Goal: Information Seeking & Learning: Learn about a topic

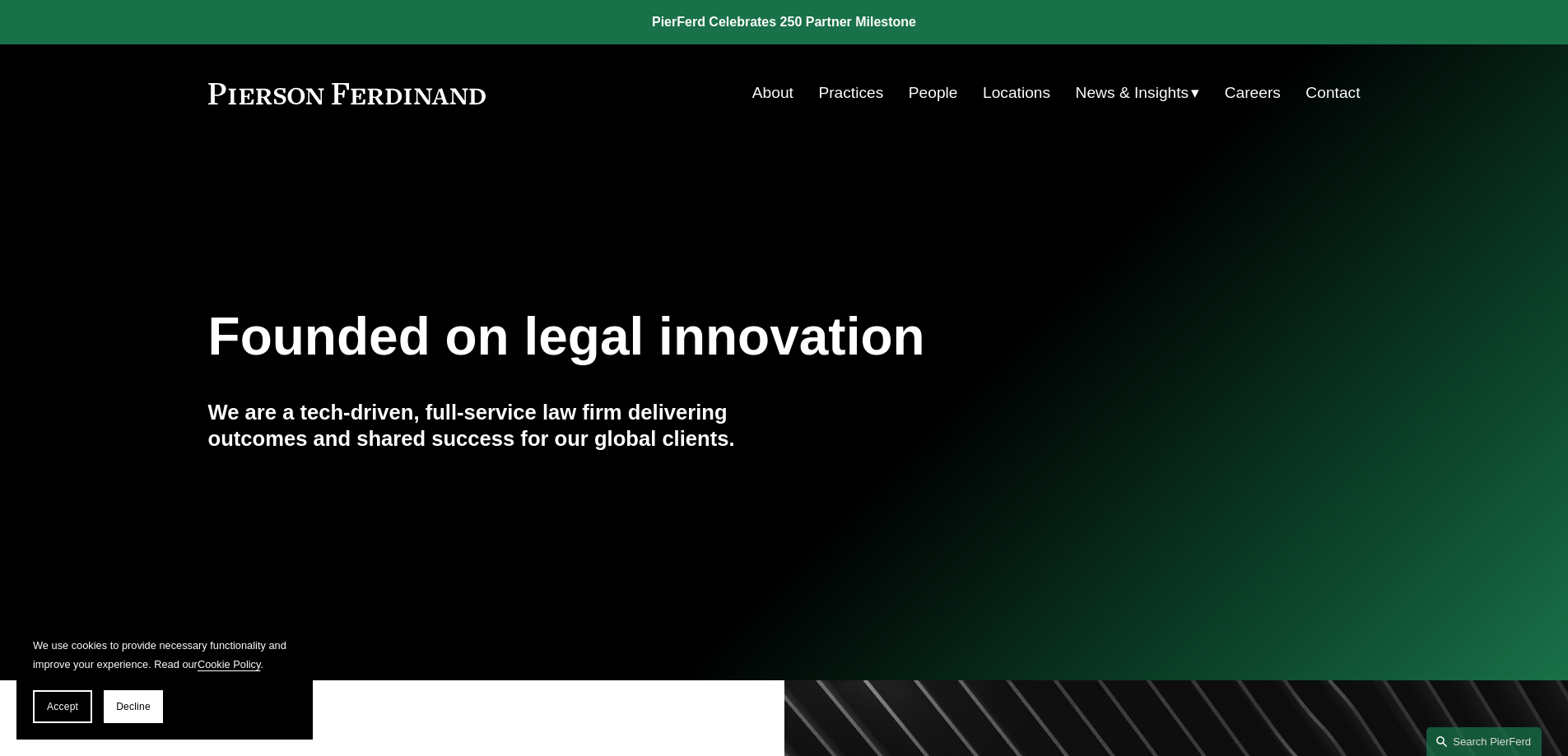
click at [994, 84] on link "Locations" at bounding box center [1016, 93] width 68 height 31
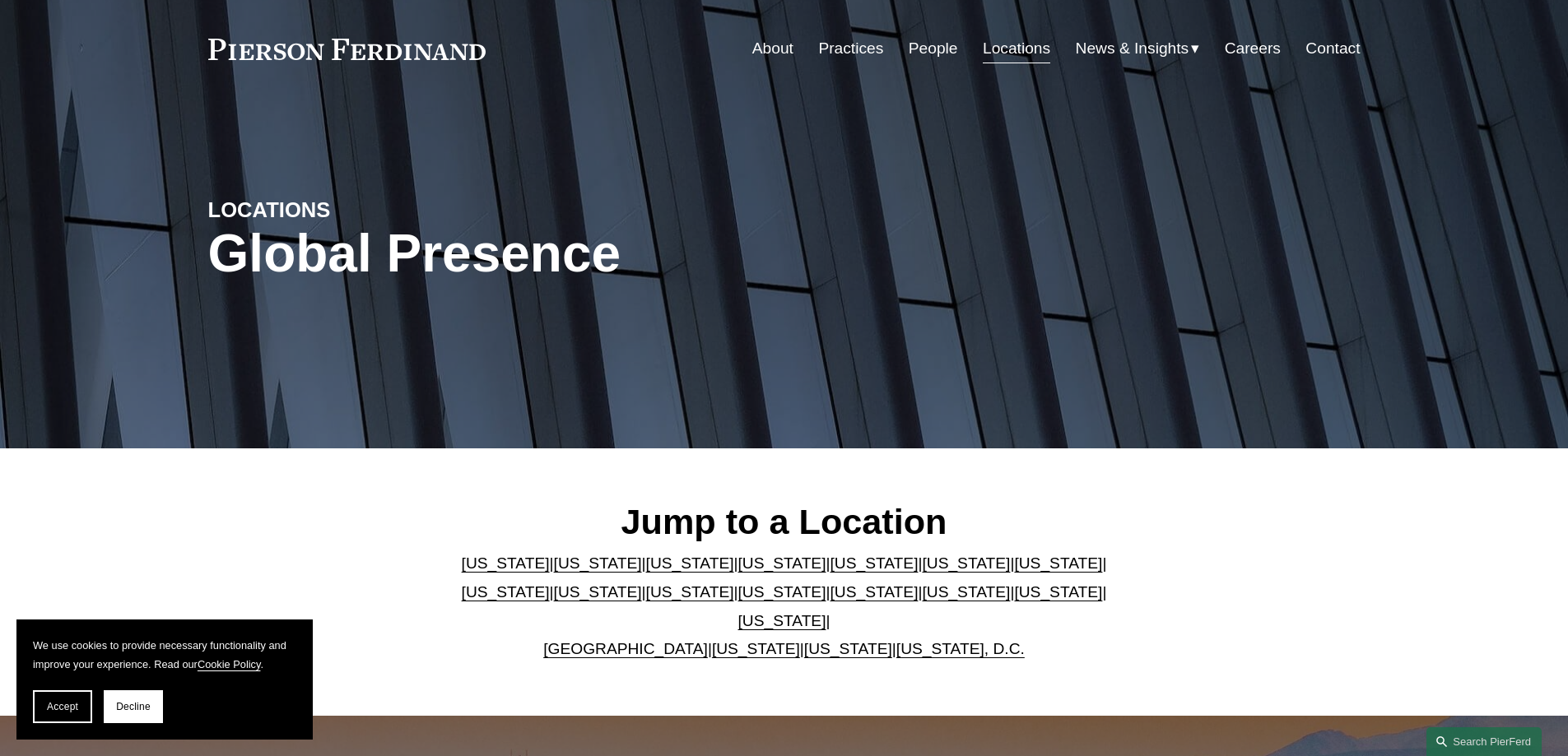
scroll to position [83, 0]
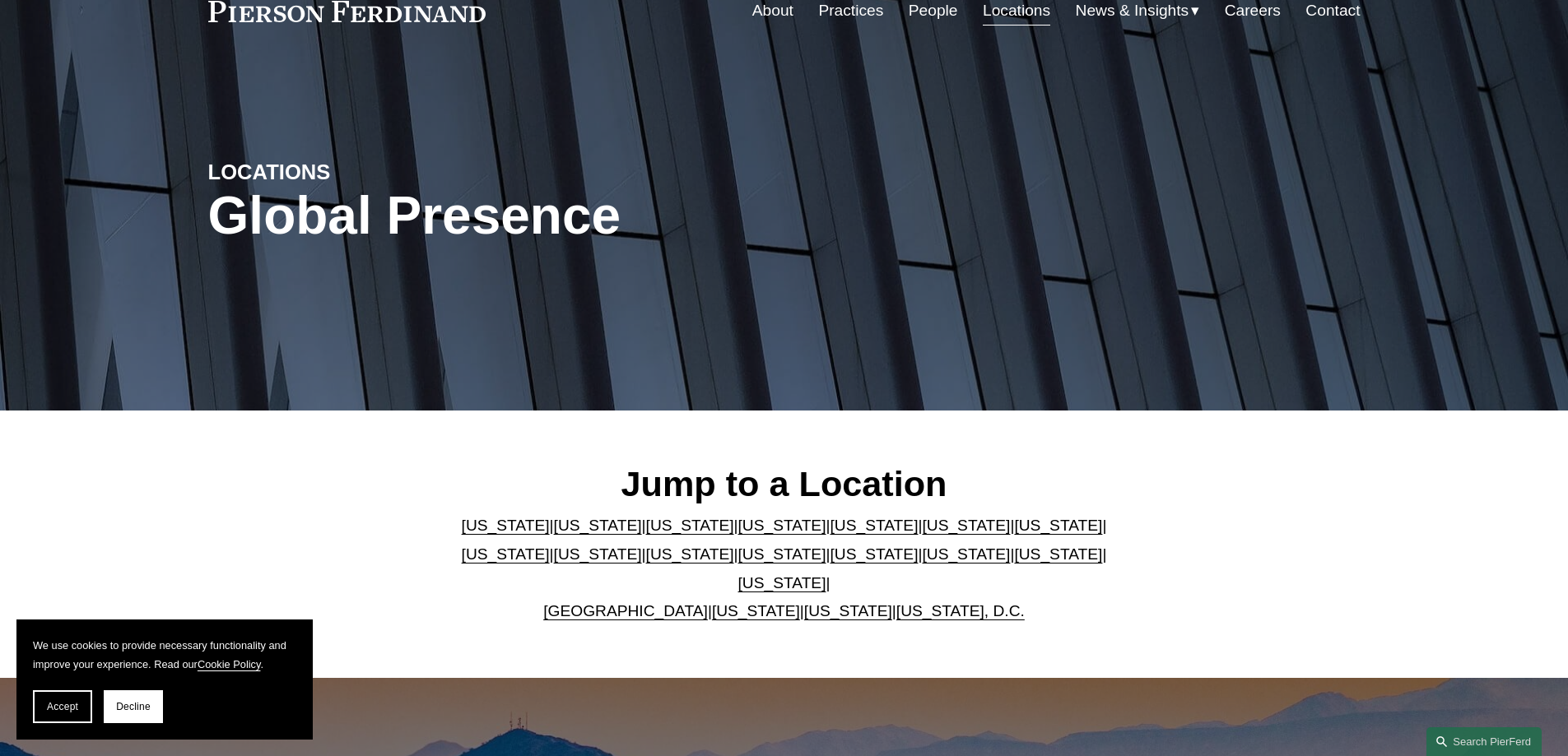
click at [928, 602] on link "[US_STATE], D.C." at bounding box center [961, 610] width 129 height 17
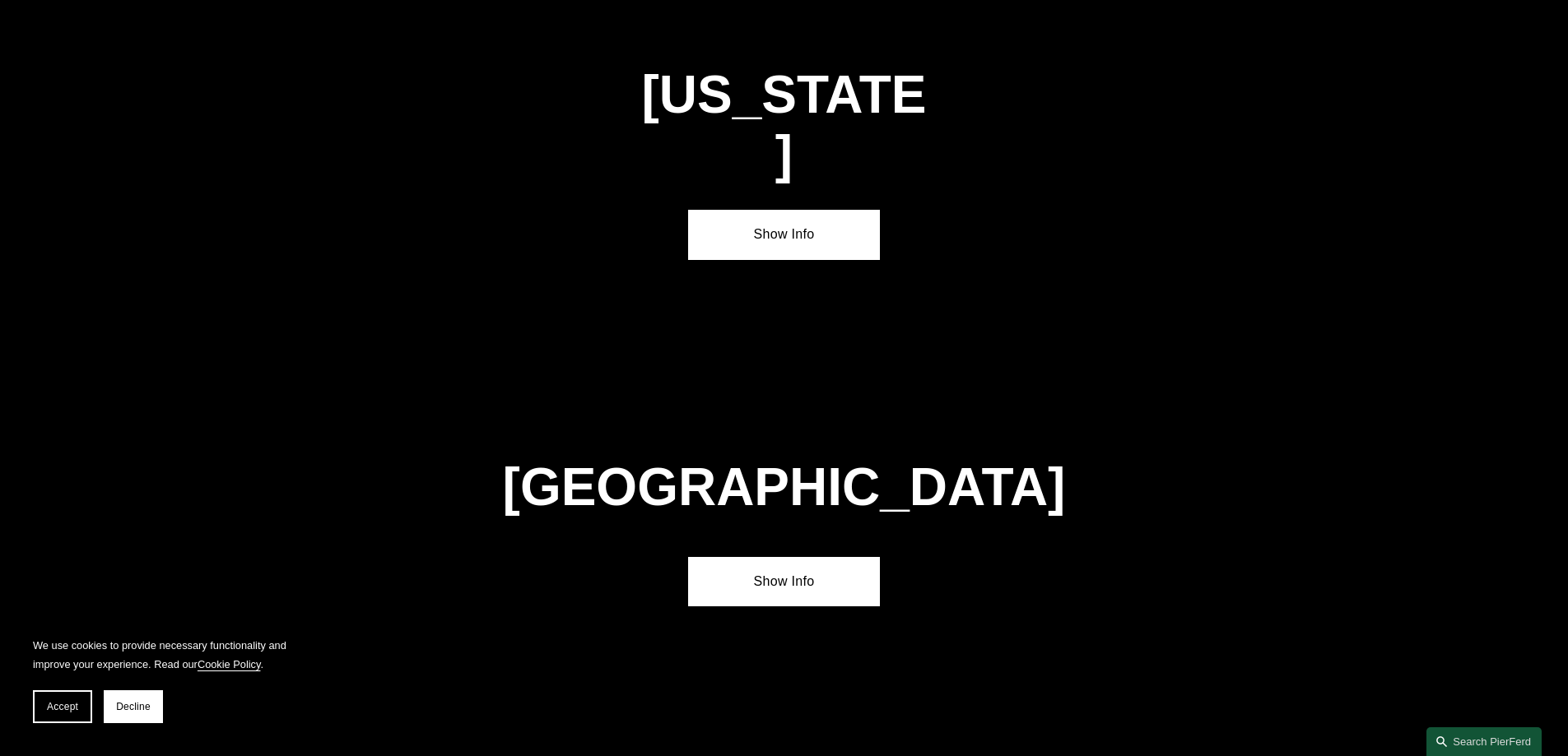
scroll to position [6955, 0]
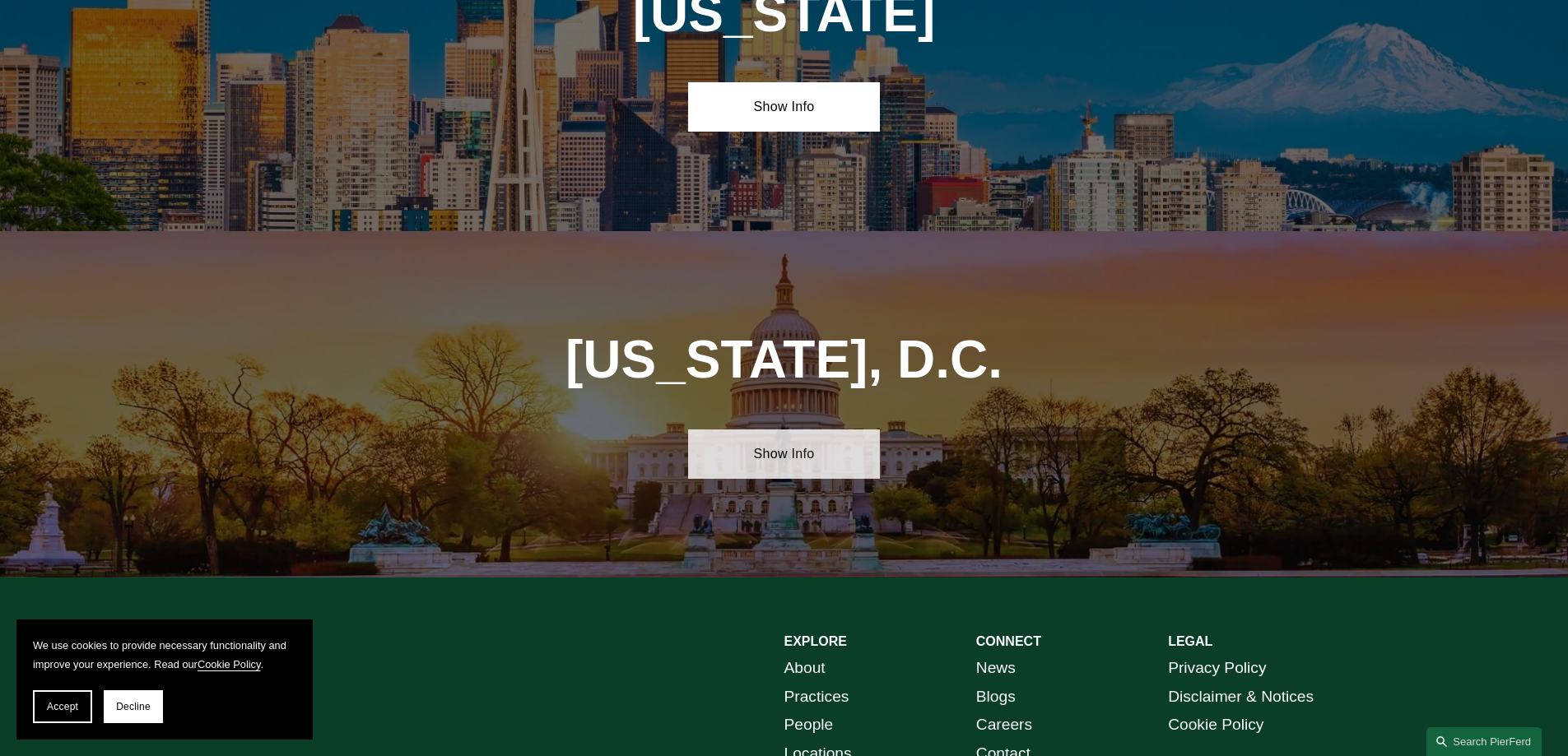
click at [788, 430] on link "Show Info" at bounding box center [784, 455] width 192 height 50
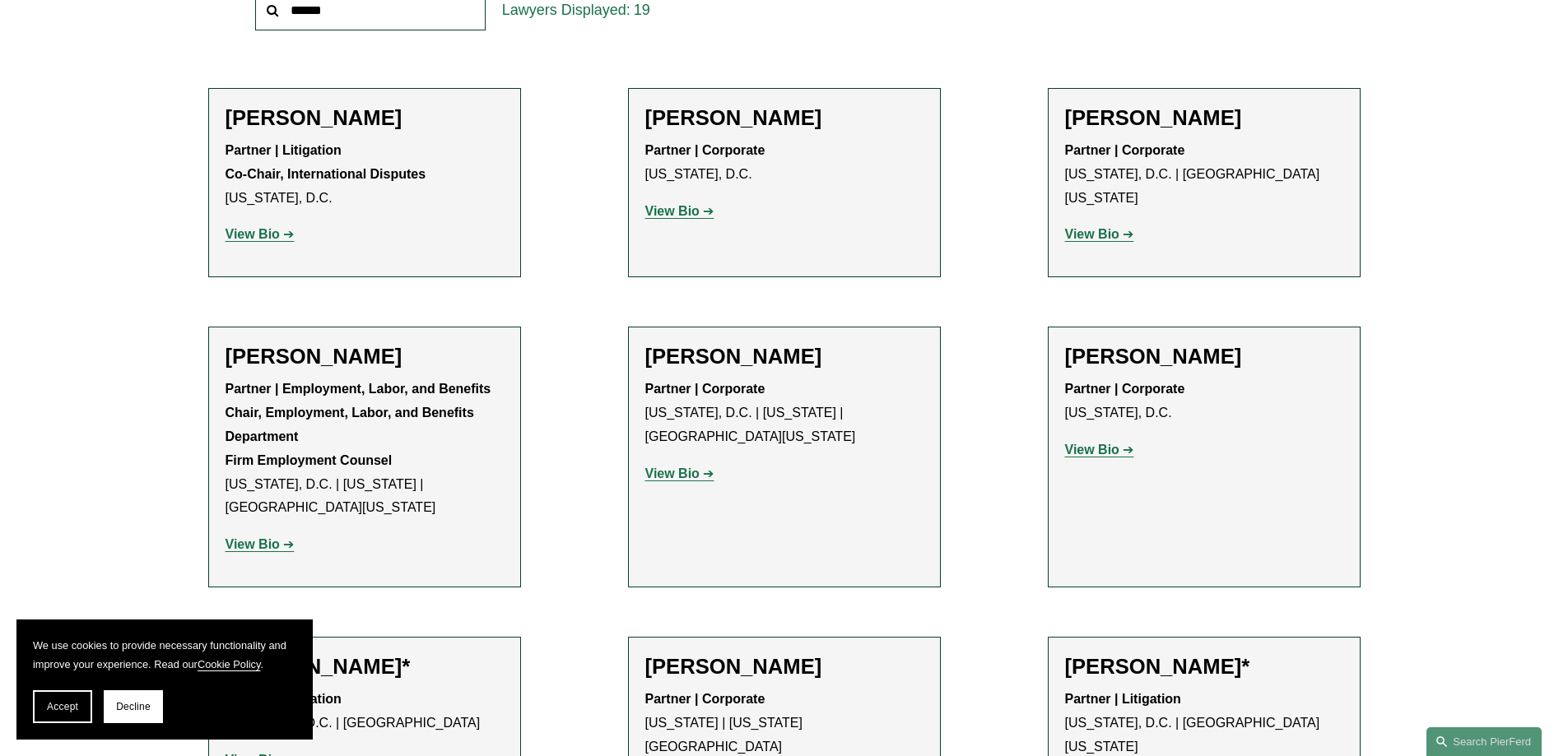
scroll to position [658, 0]
click at [382, 343] on li "Amy Epstein Gluck Partner | Employment, Labor, and Benefits Chair, Employment, …" at bounding box center [365, 457] width 313 height 261
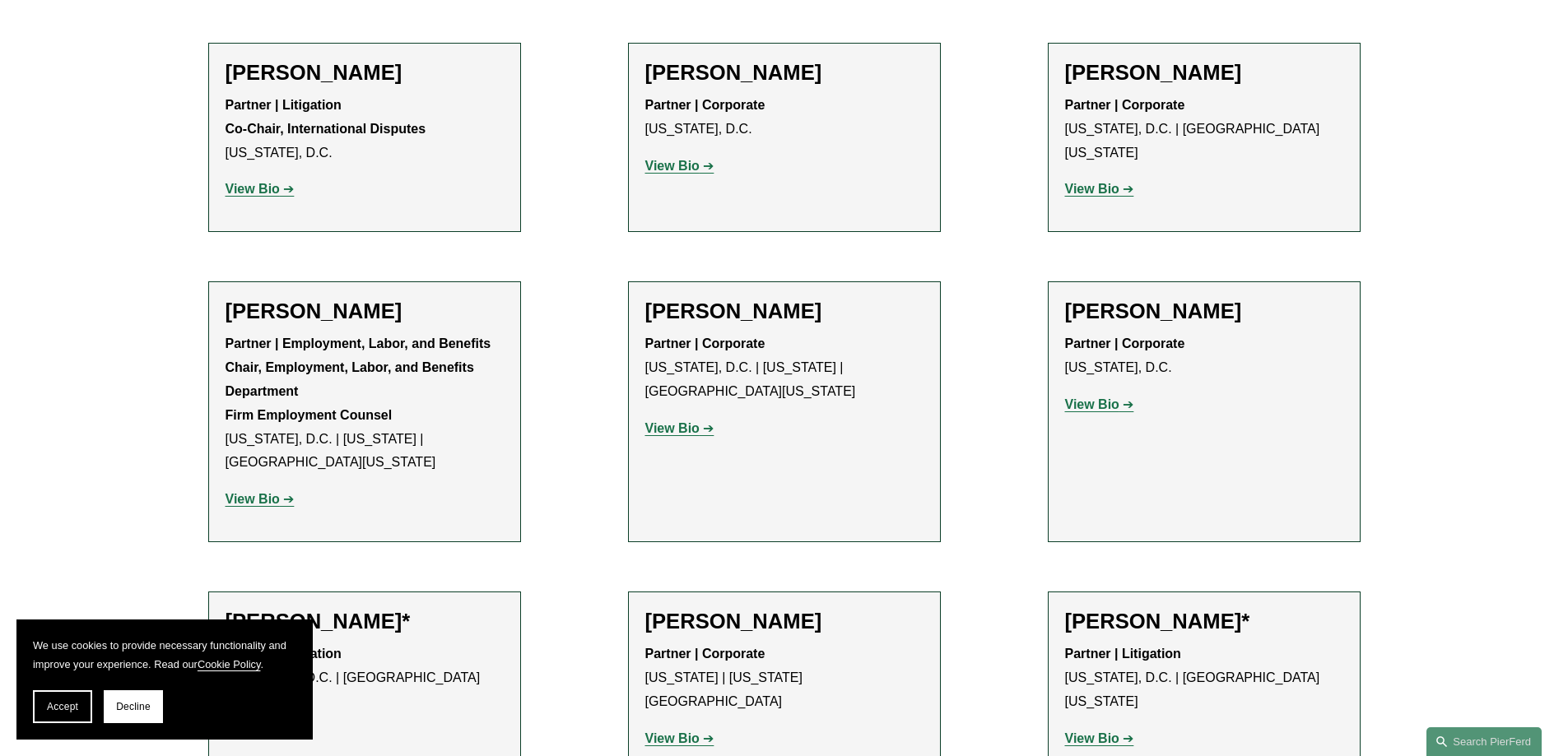
scroll to position [741, 0]
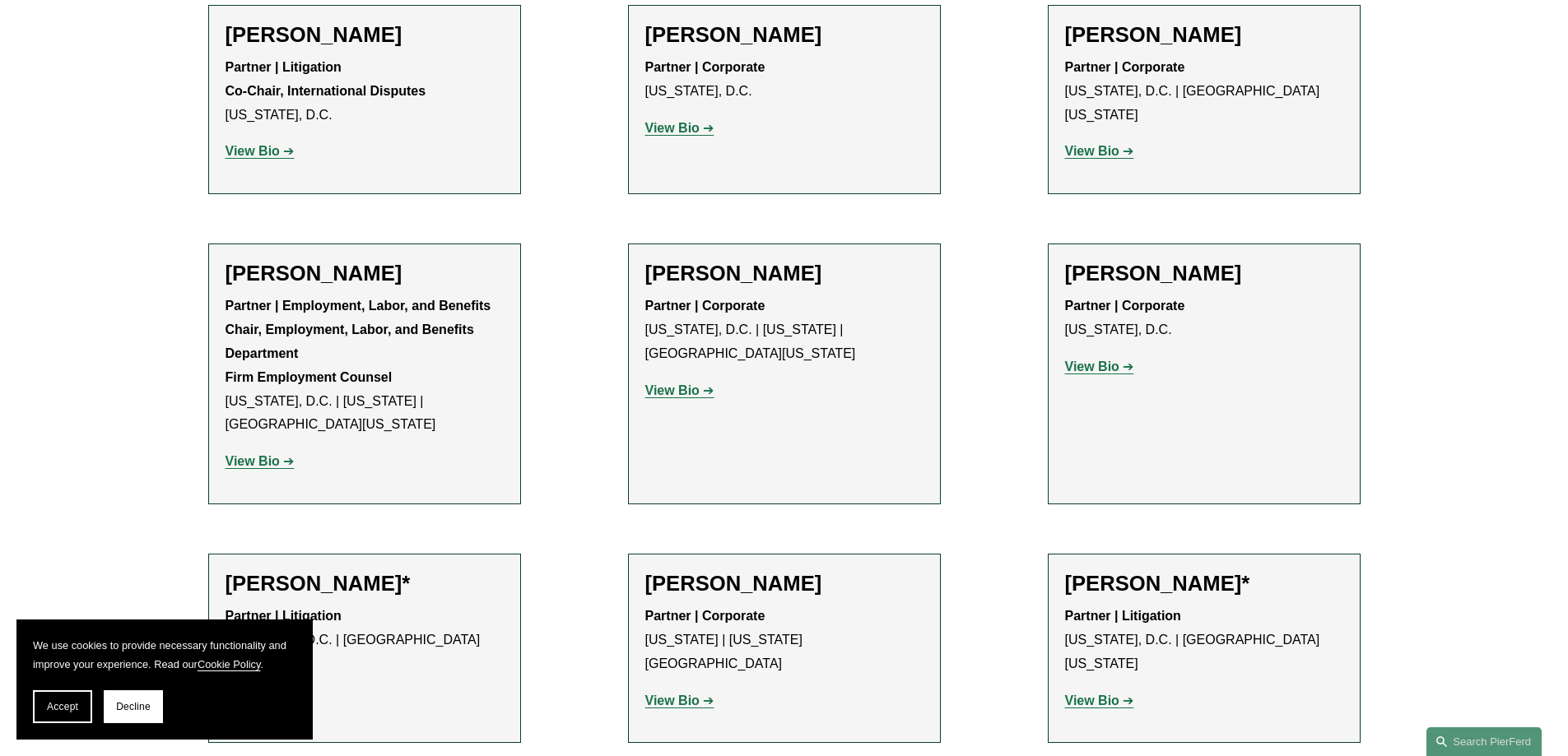
click at [244, 459] on strong "View Bio" at bounding box center [252, 461] width 54 height 14
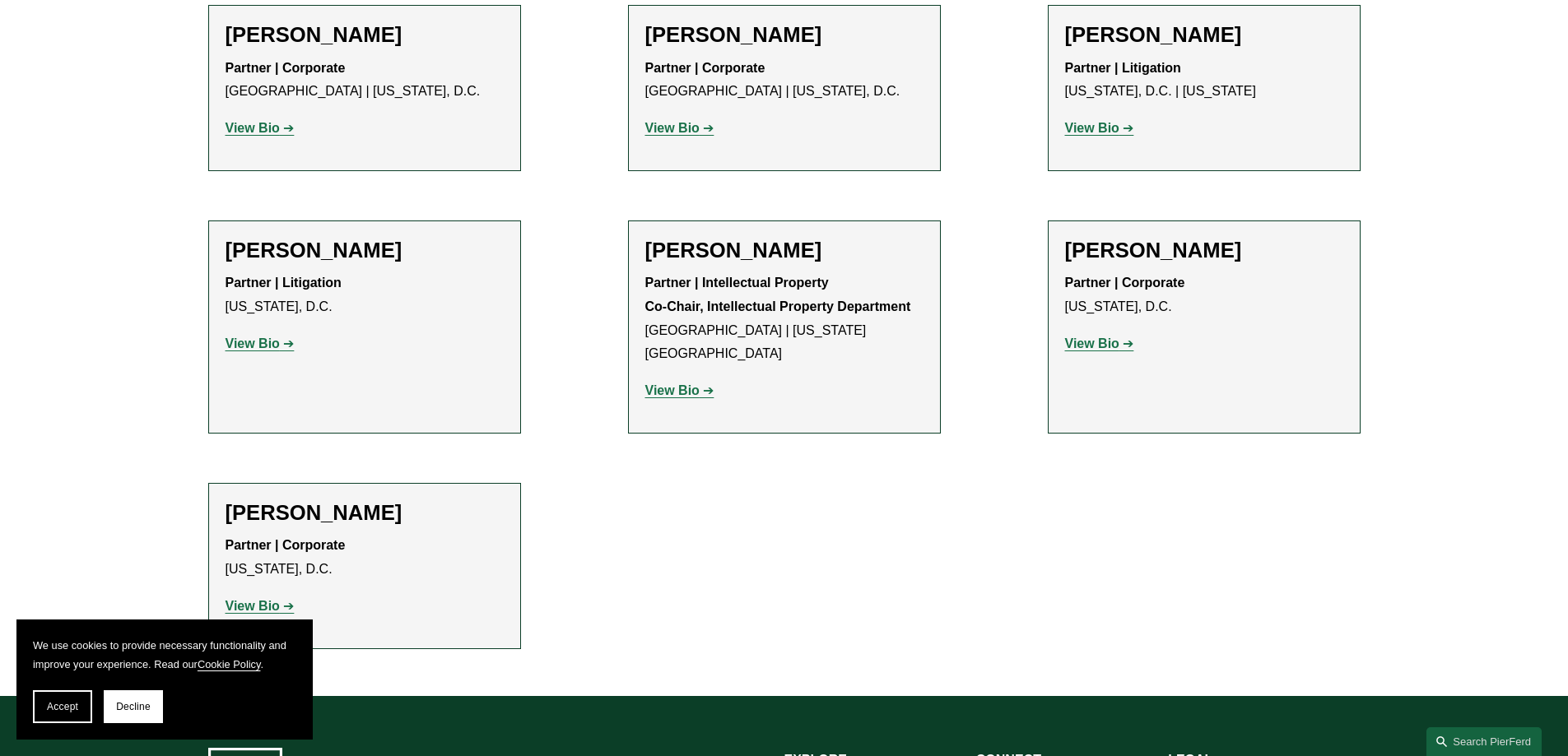
scroll to position [1810, 0]
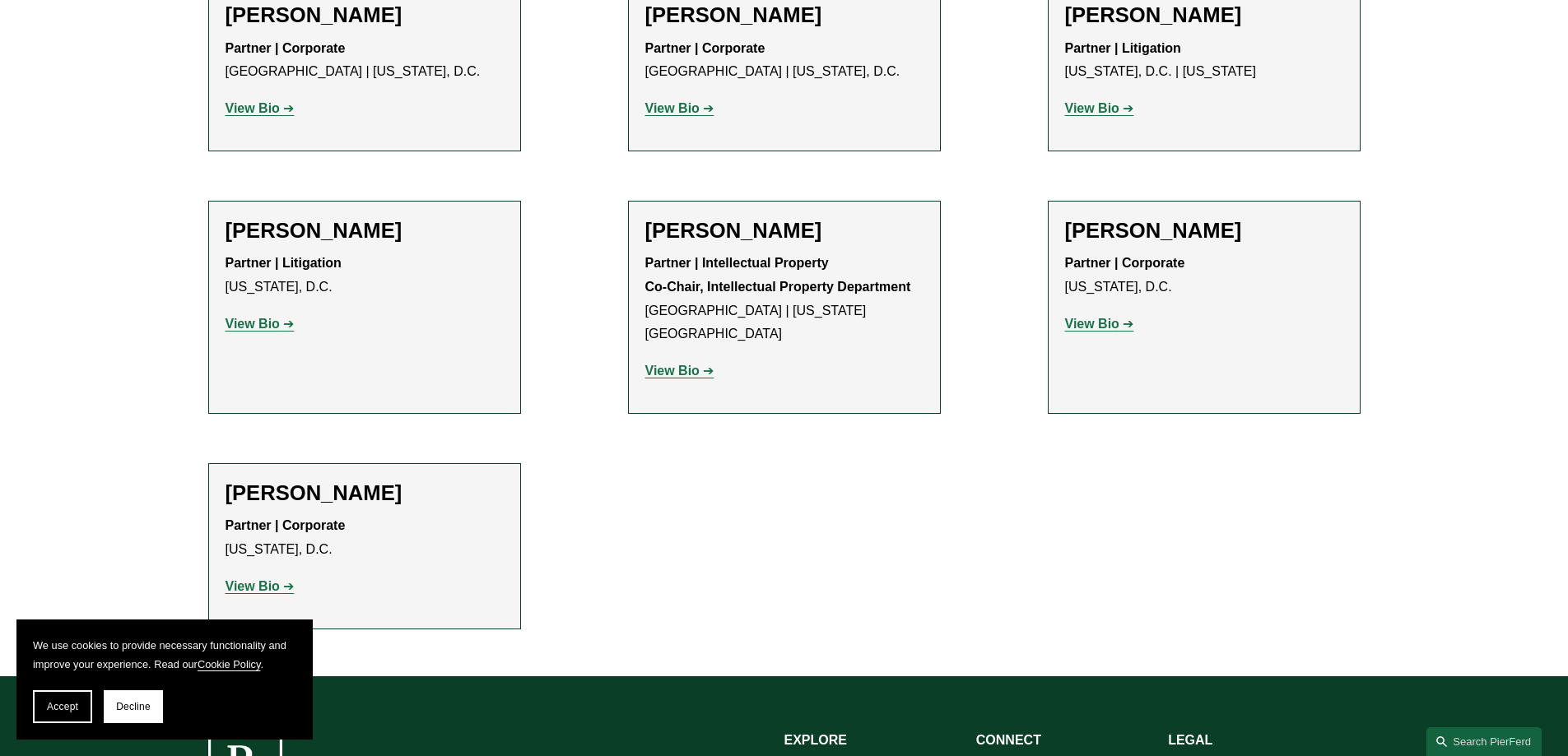
click at [1111, 317] on strong "View Bio" at bounding box center [1092, 324] width 54 height 14
click at [267, 317] on strong "View Bio" at bounding box center [252, 324] width 54 height 14
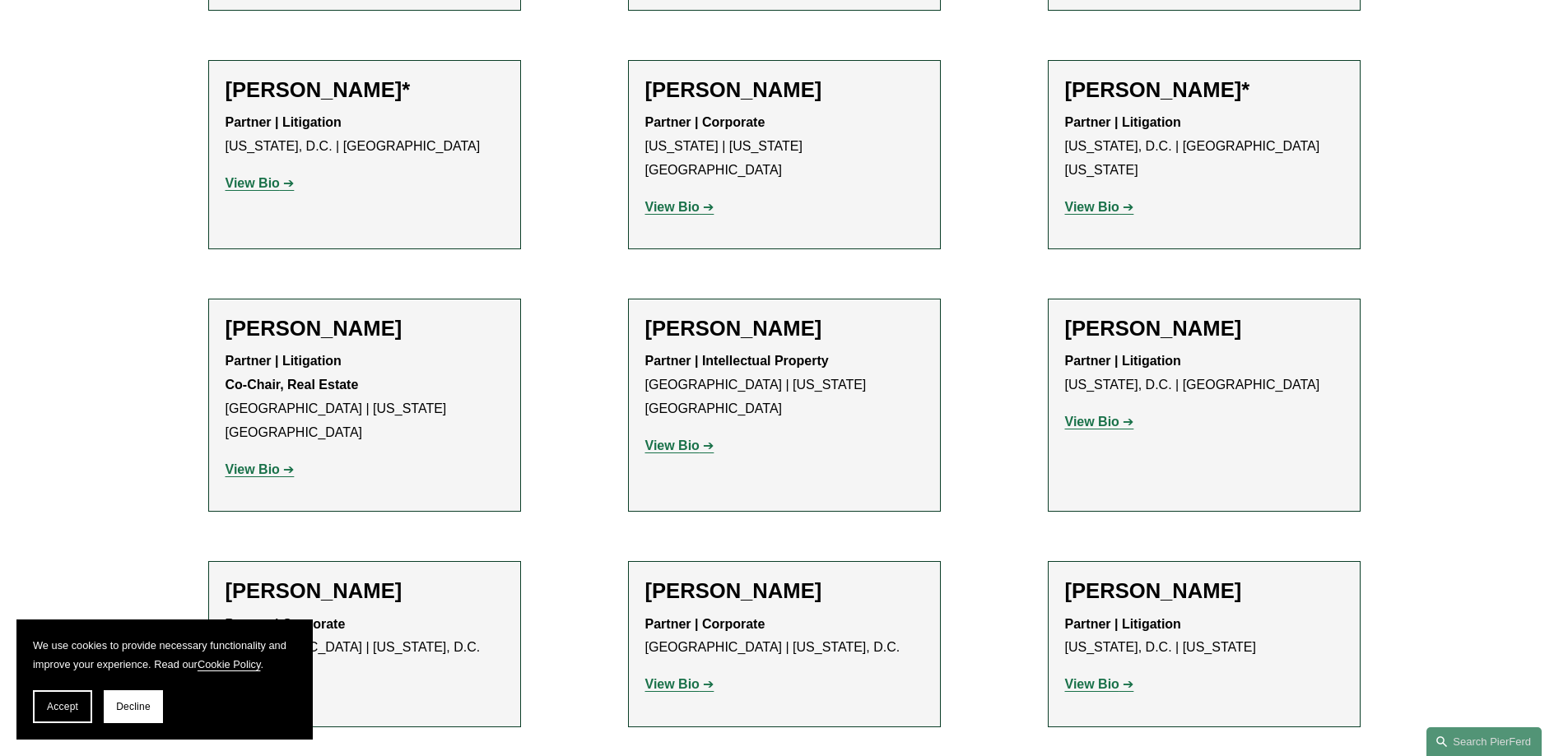
scroll to position [1152, 0]
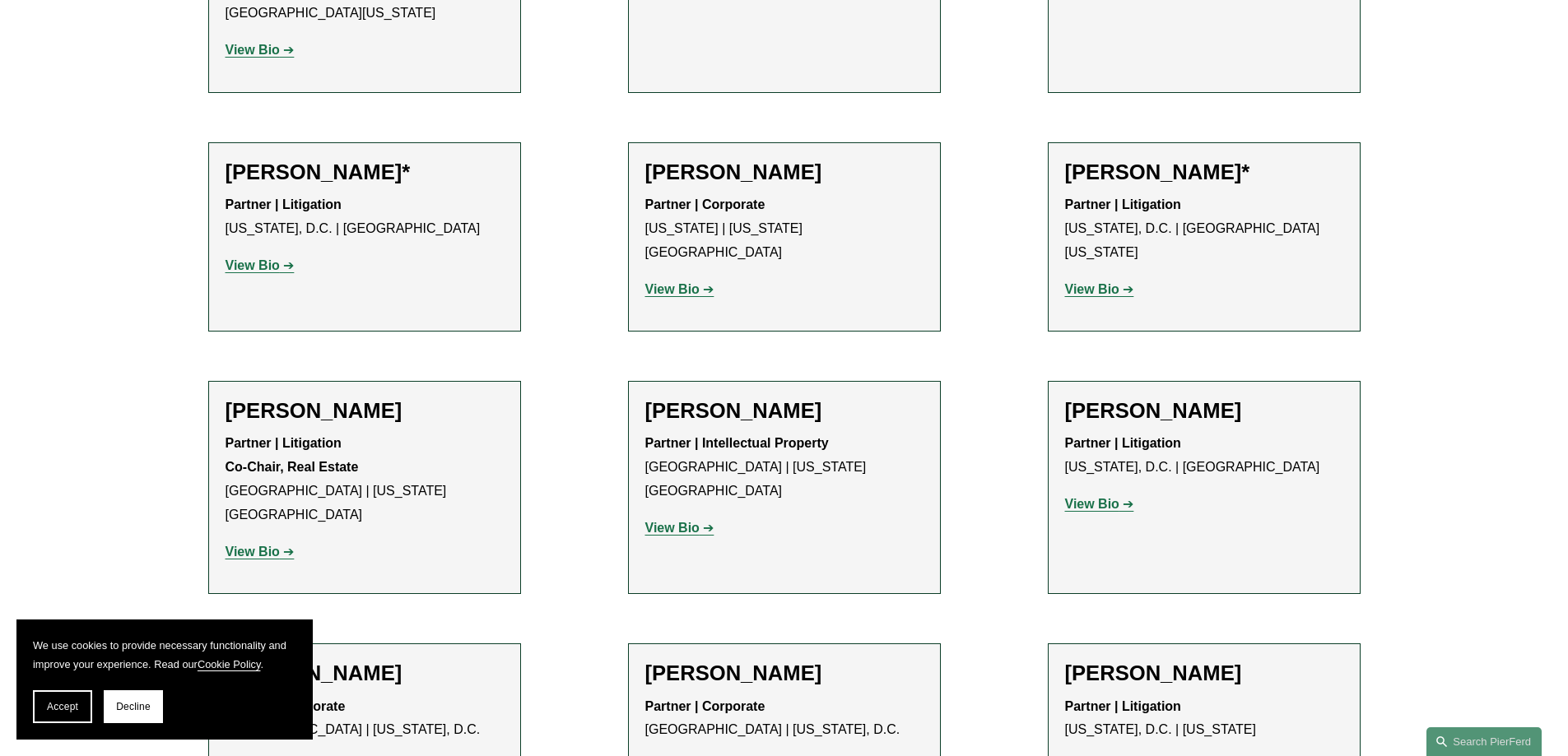
click at [265, 261] on strong "View Bio" at bounding box center [252, 265] width 54 height 14
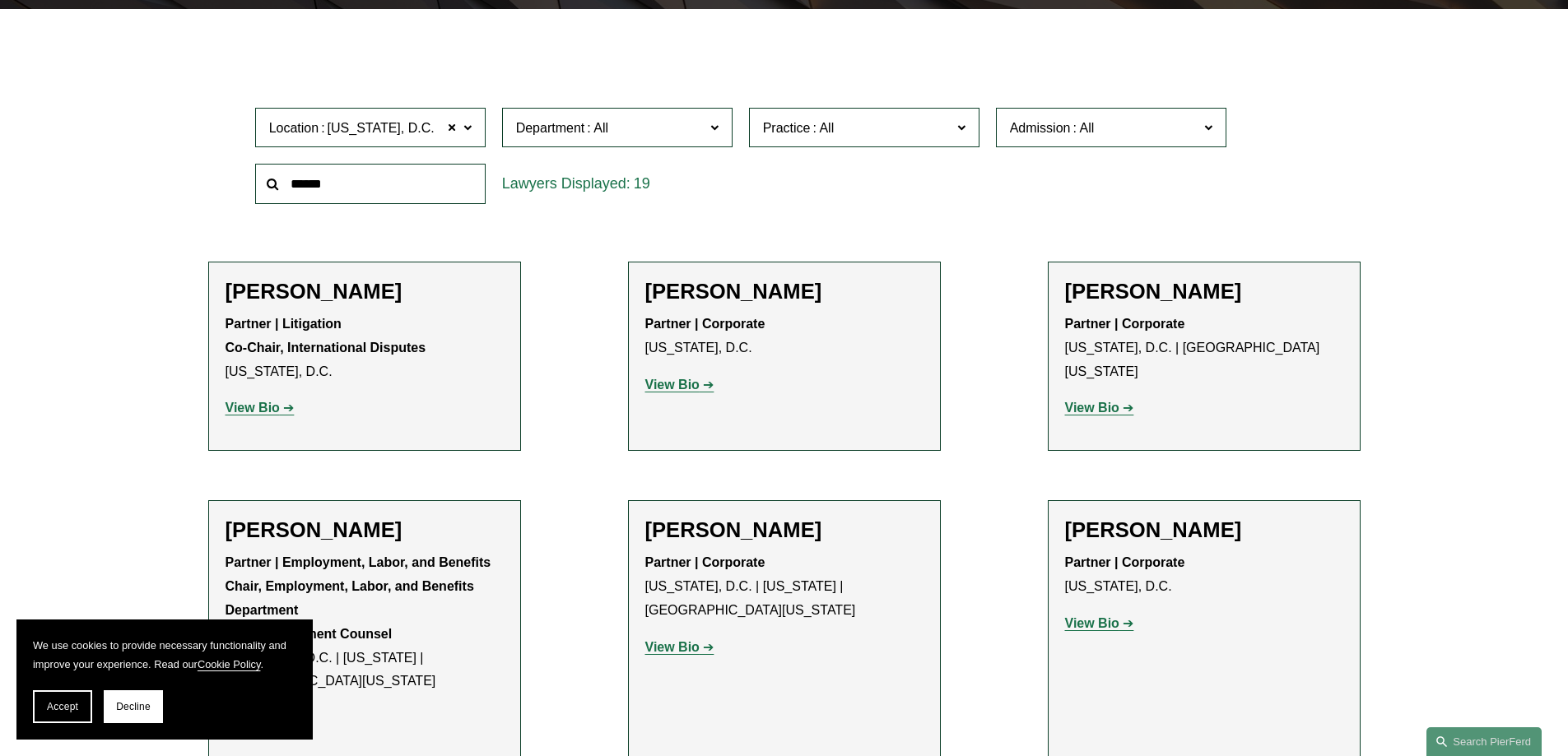
scroll to position [576, 0]
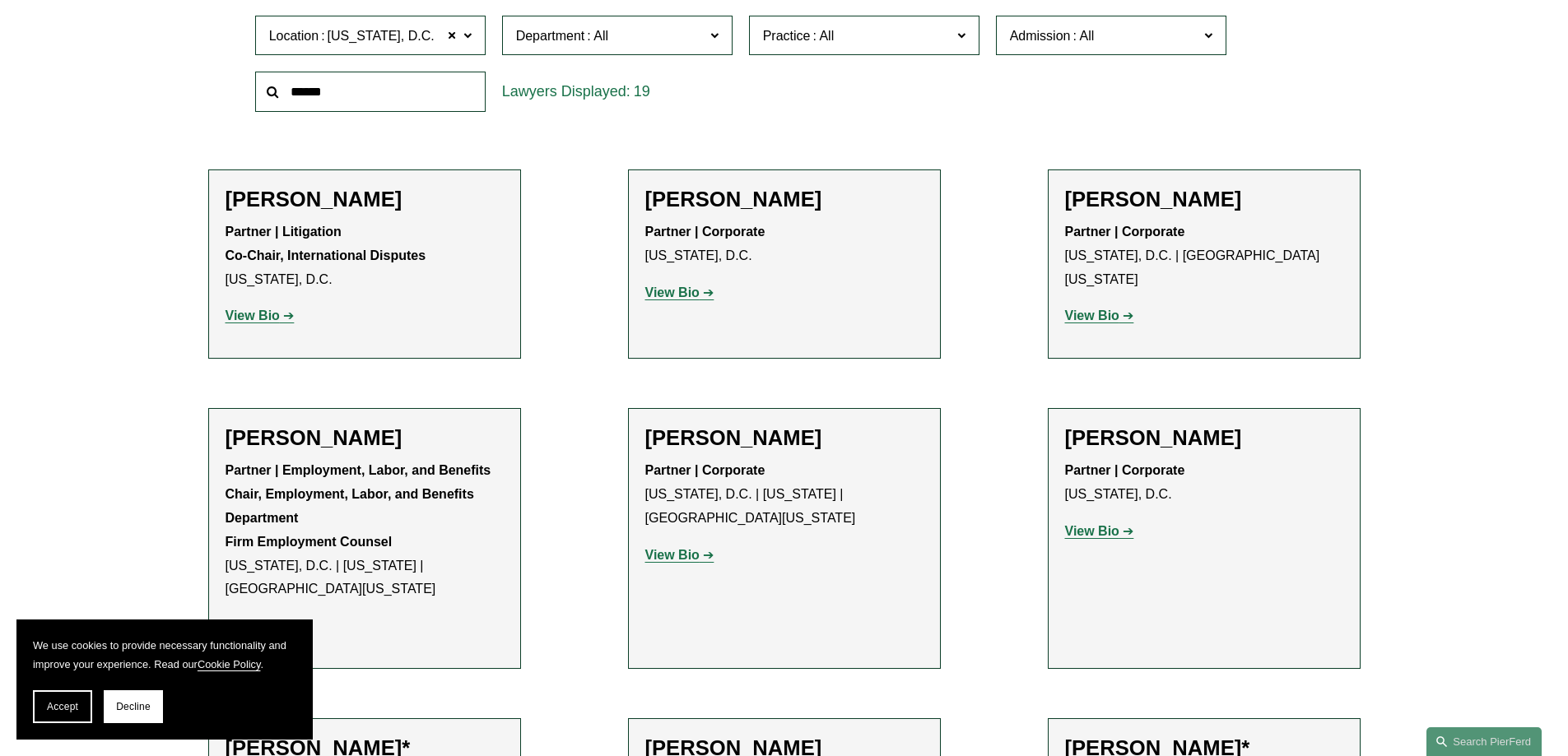
click at [694, 294] on strong "View Bio" at bounding box center [672, 292] width 54 height 14
click at [1105, 304] on p "View Bio" at bounding box center [1204, 316] width 278 height 24
click at [1113, 308] on strong "View Bio" at bounding box center [1092, 315] width 54 height 14
click at [674, 554] on strong "View Bio" at bounding box center [672, 556] width 54 height 14
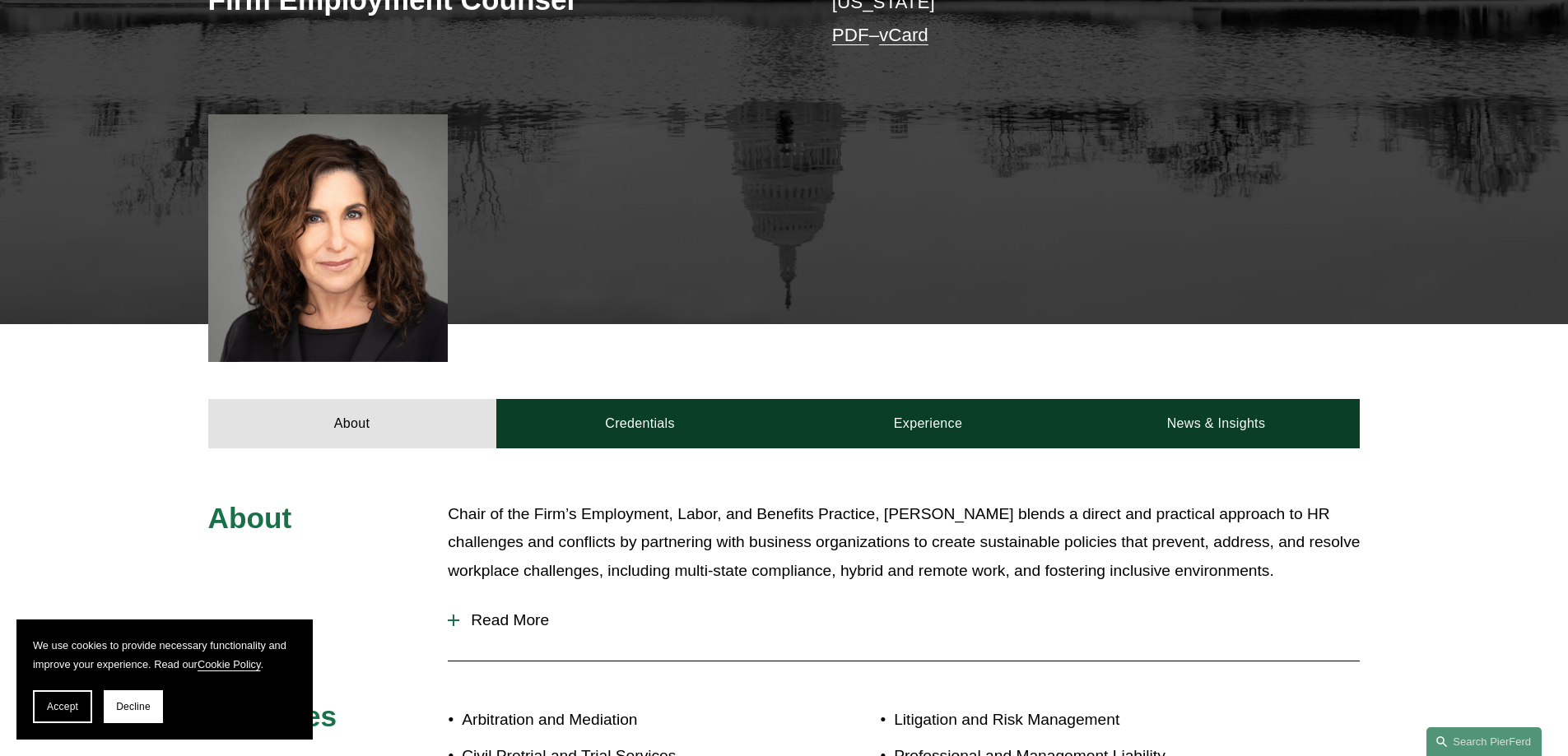
scroll to position [412, 0]
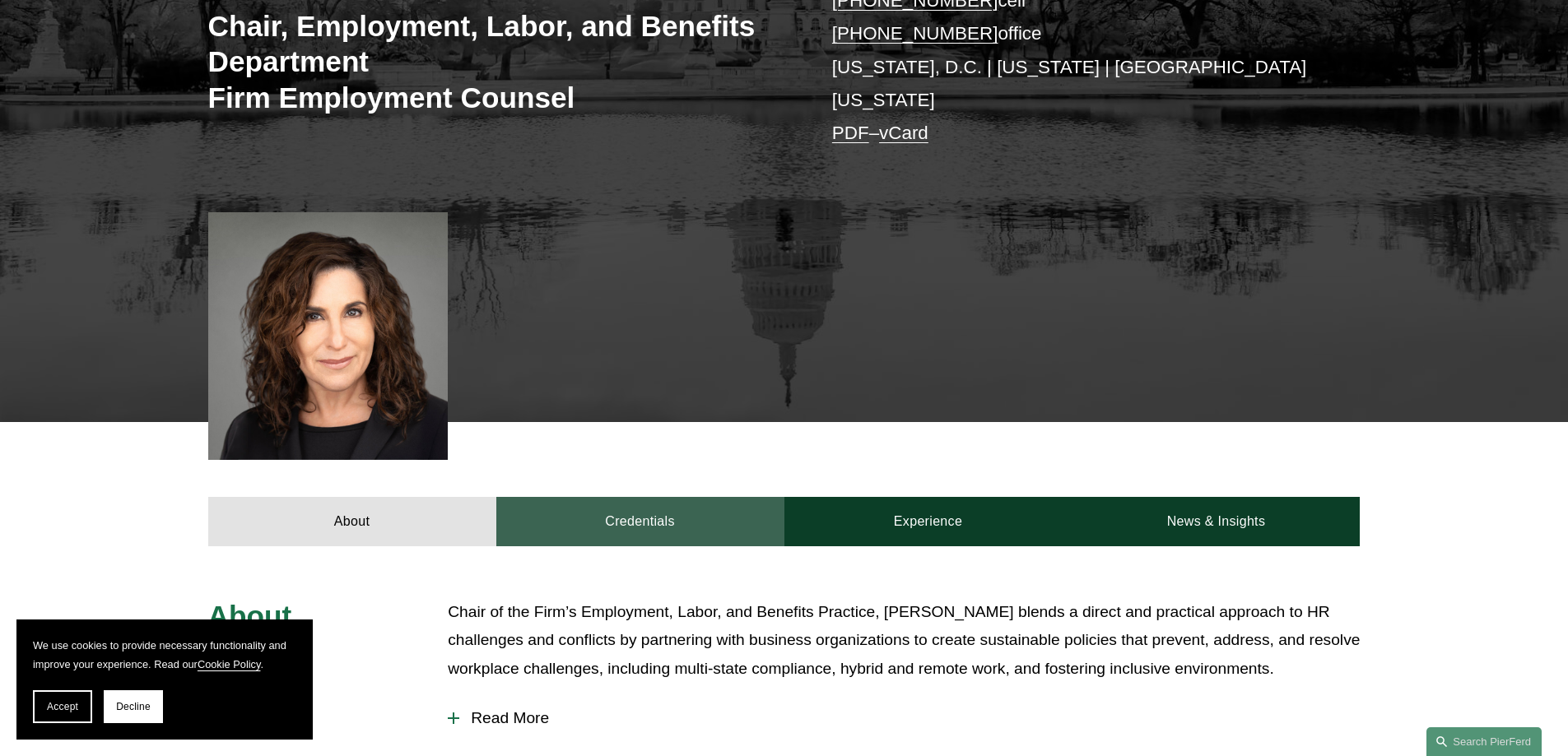
drag, startPoint x: 566, startPoint y: 492, endPoint x: 574, endPoint y: 487, distance: 9.4
click at [568, 497] on link "Credentials" at bounding box center [640, 522] width 288 height 50
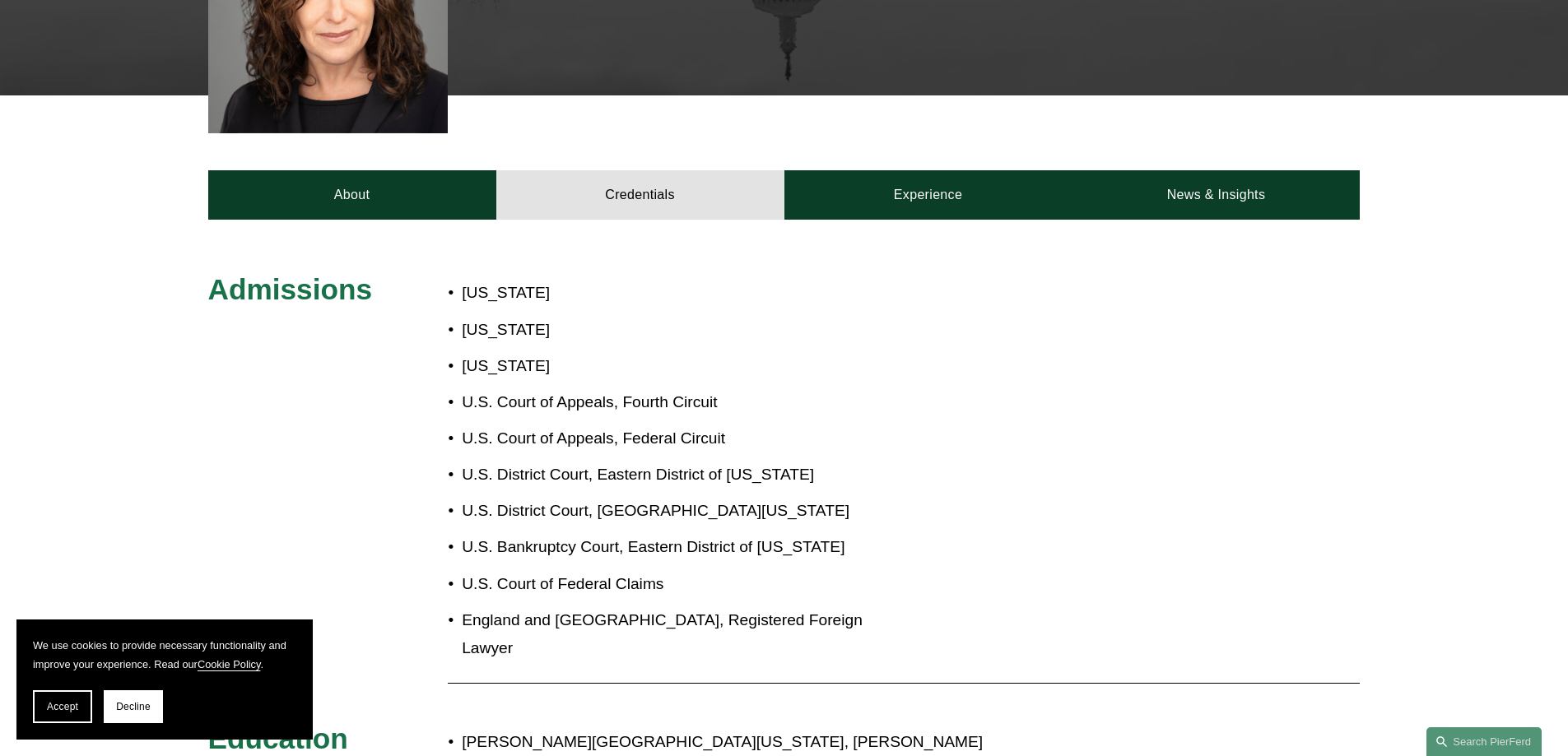
scroll to position [823, 0]
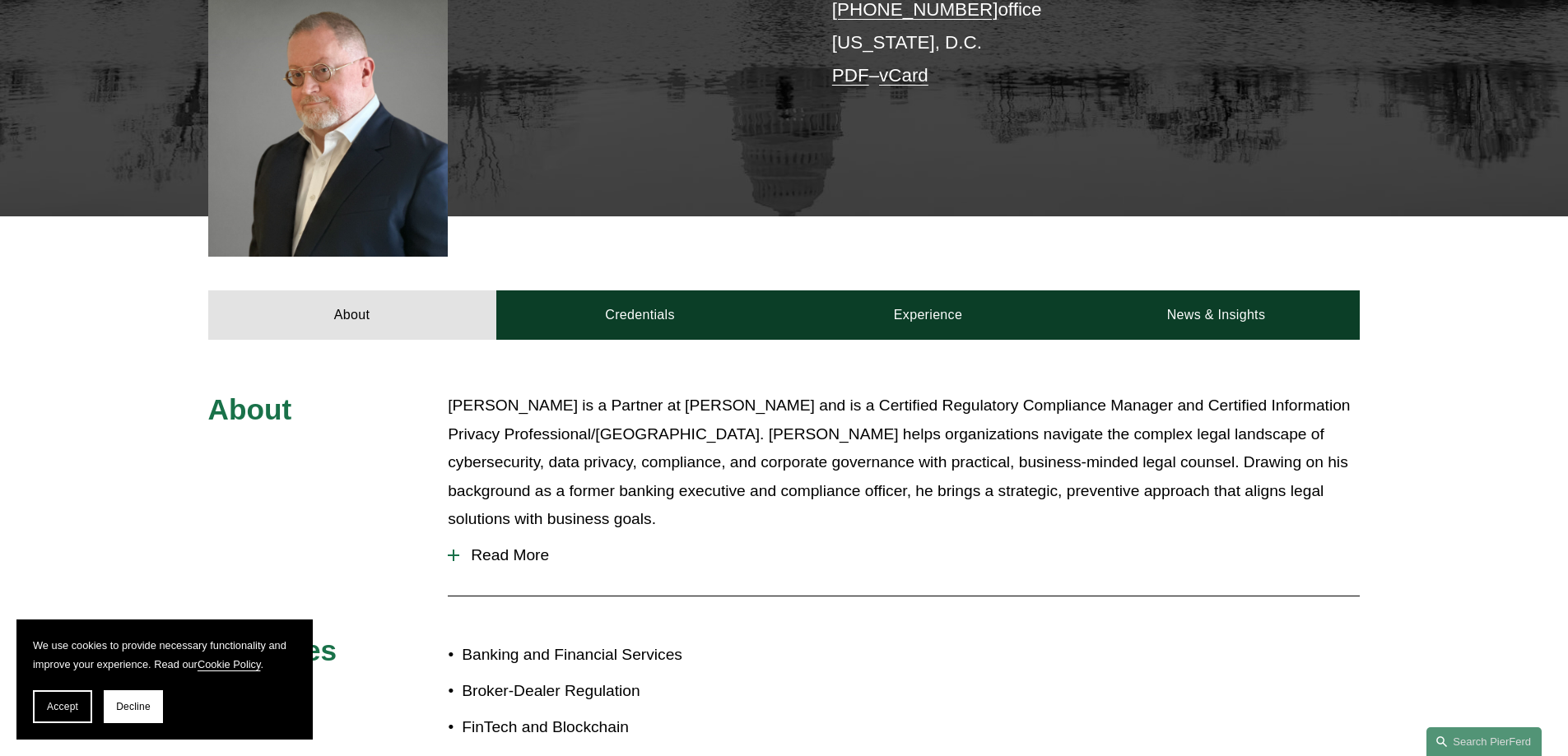
scroll to position [494, 0]
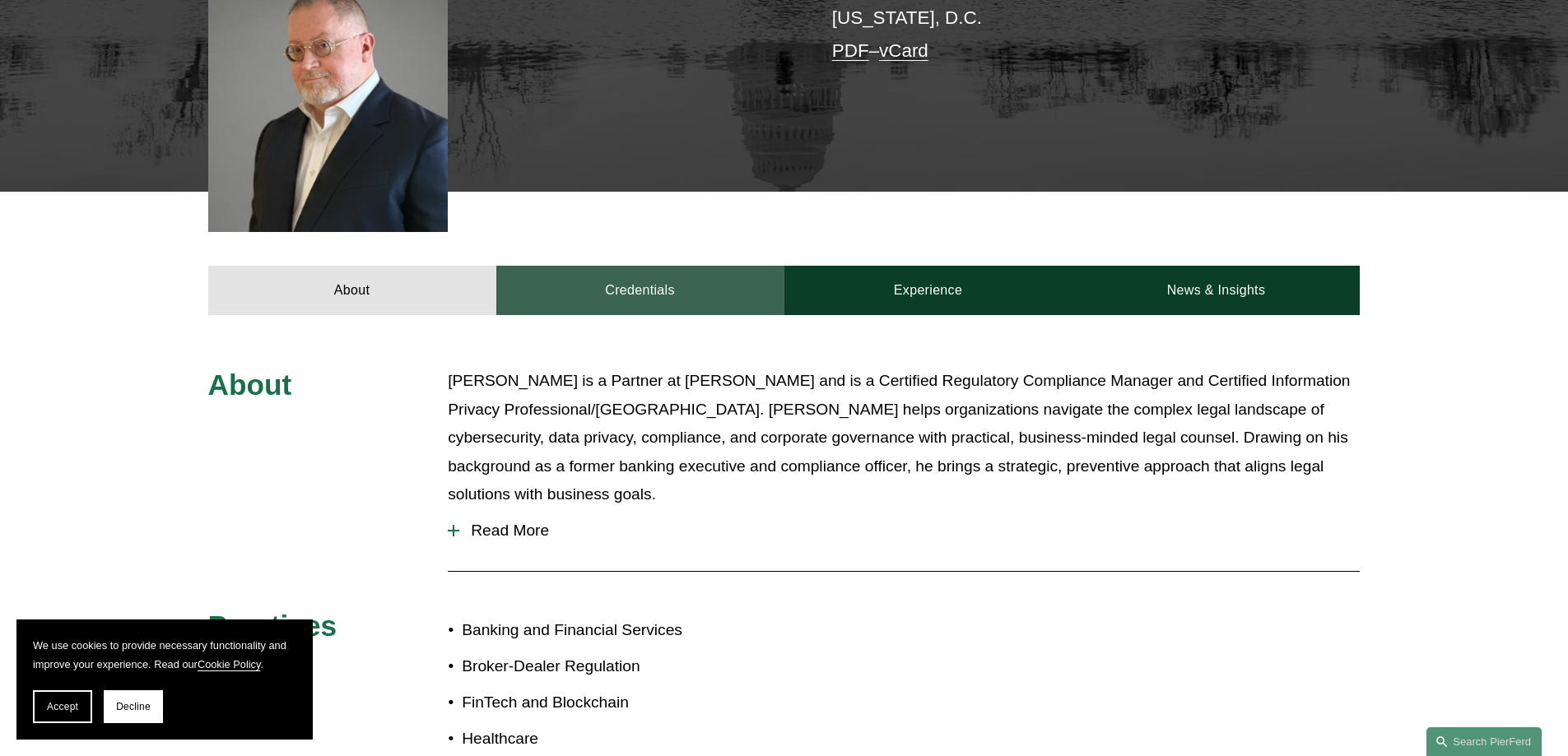
click at [650, 266] on link "Credentials" at bounding box center [640, 291] width 288 height 50
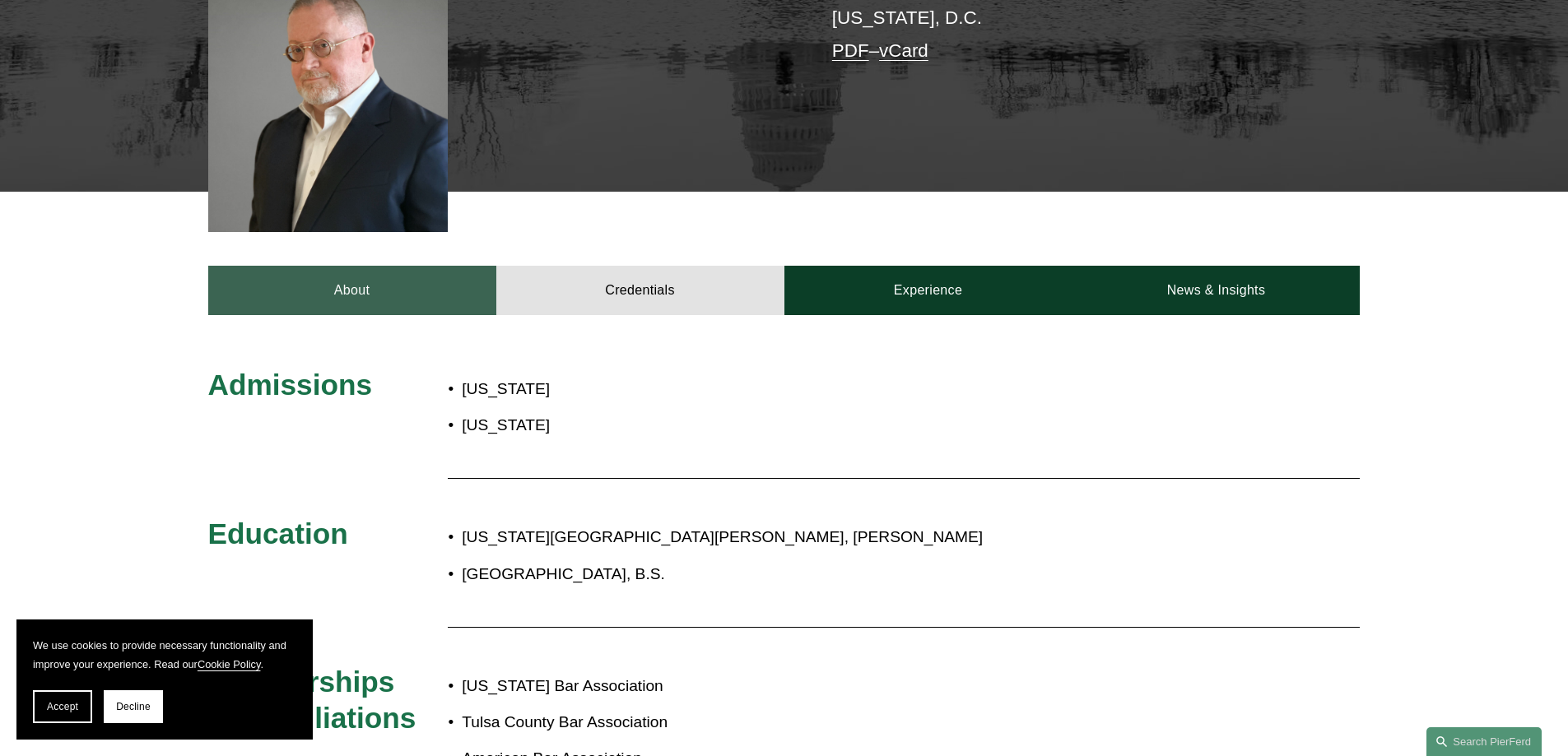
click at [402, 273] on link "About" at bounding box center [352, 291] width 288 height 50
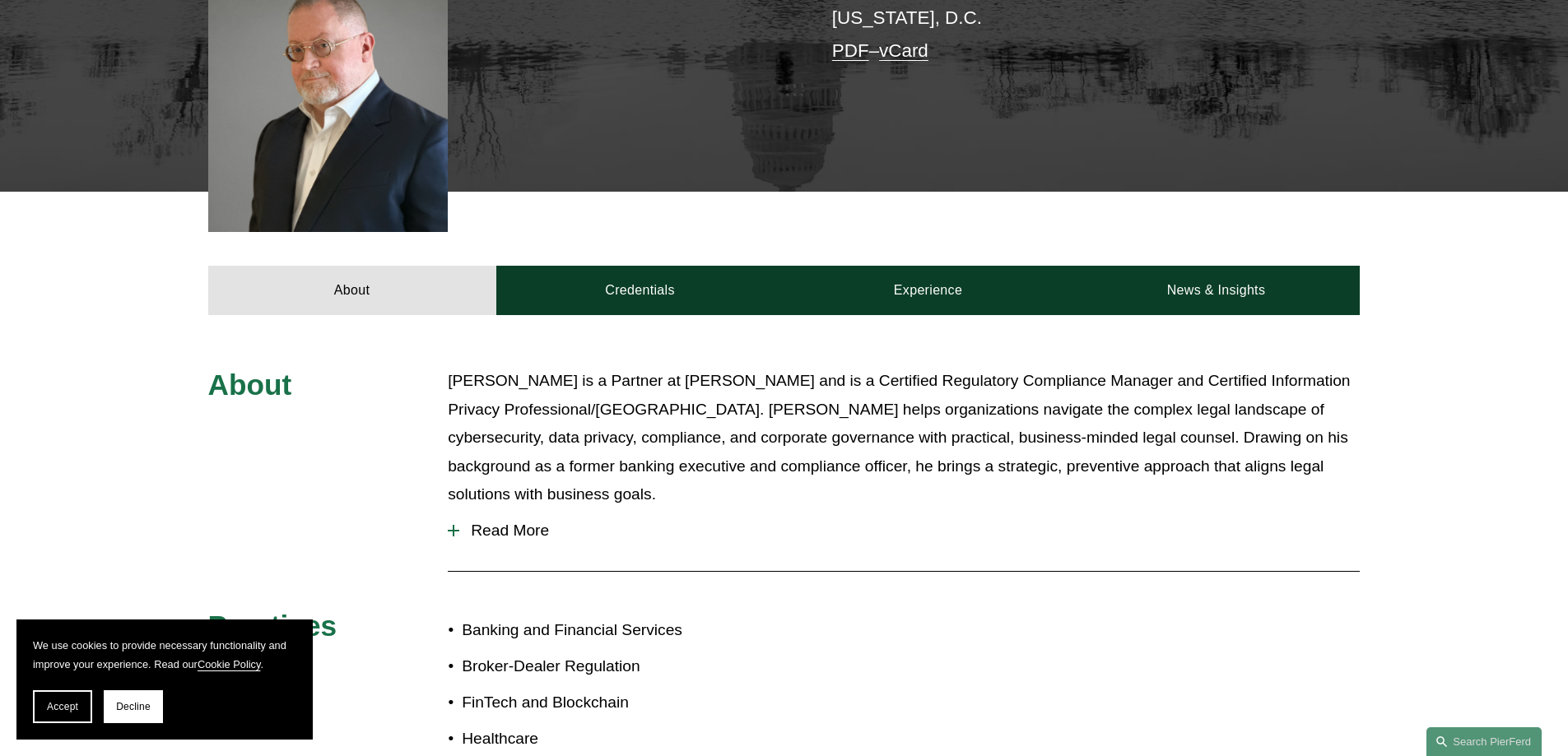
click at [944, 315] on div "About [PERSON_NAME] is a Partner at [PERSON_NAME] and is a Certified Regulatory…" at bounding box center [784, 660] width 1568 height 691
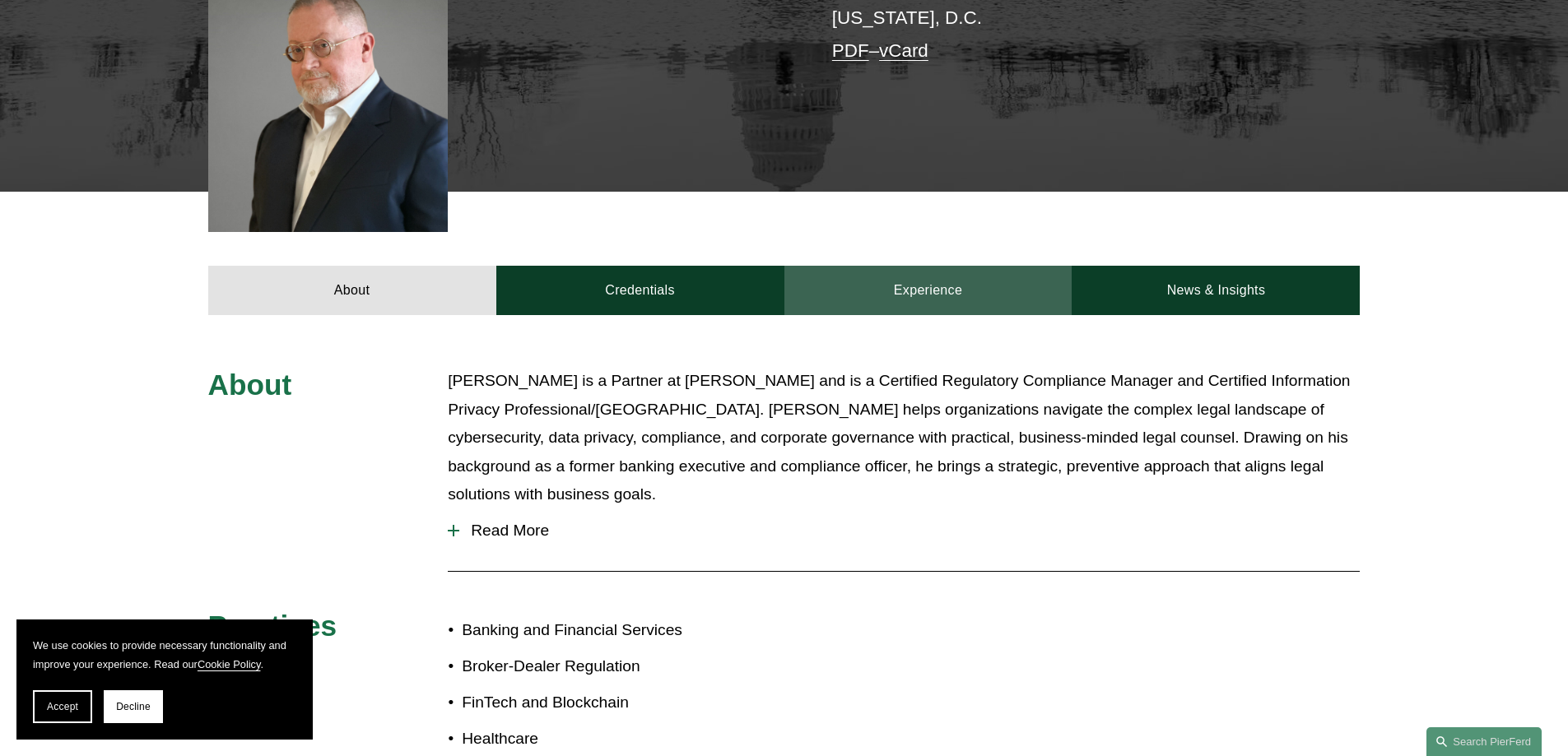
click at [953, 268] on link "Experience" at bounding box center [928, 291] width 288 height 50
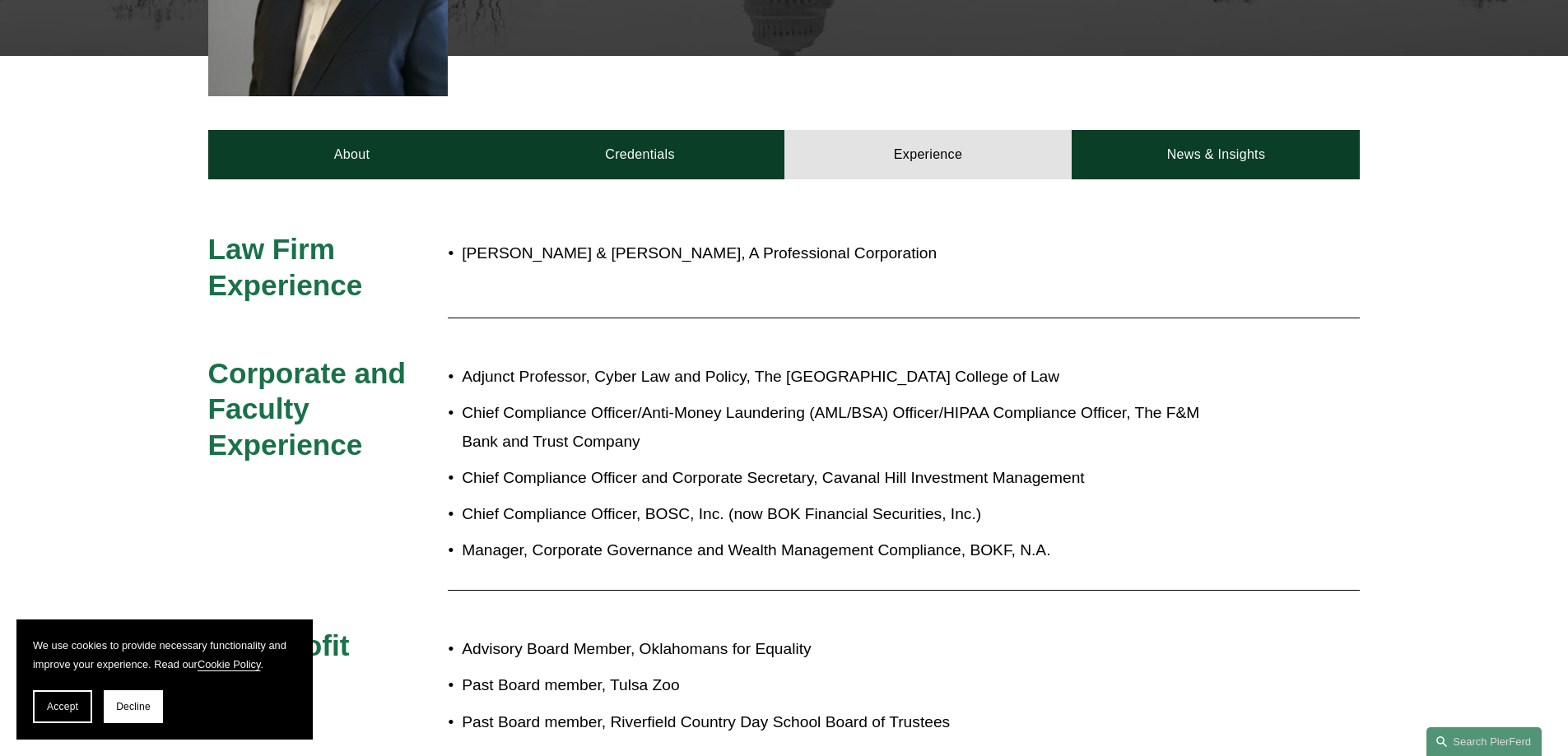
scroll to position [658, 0]
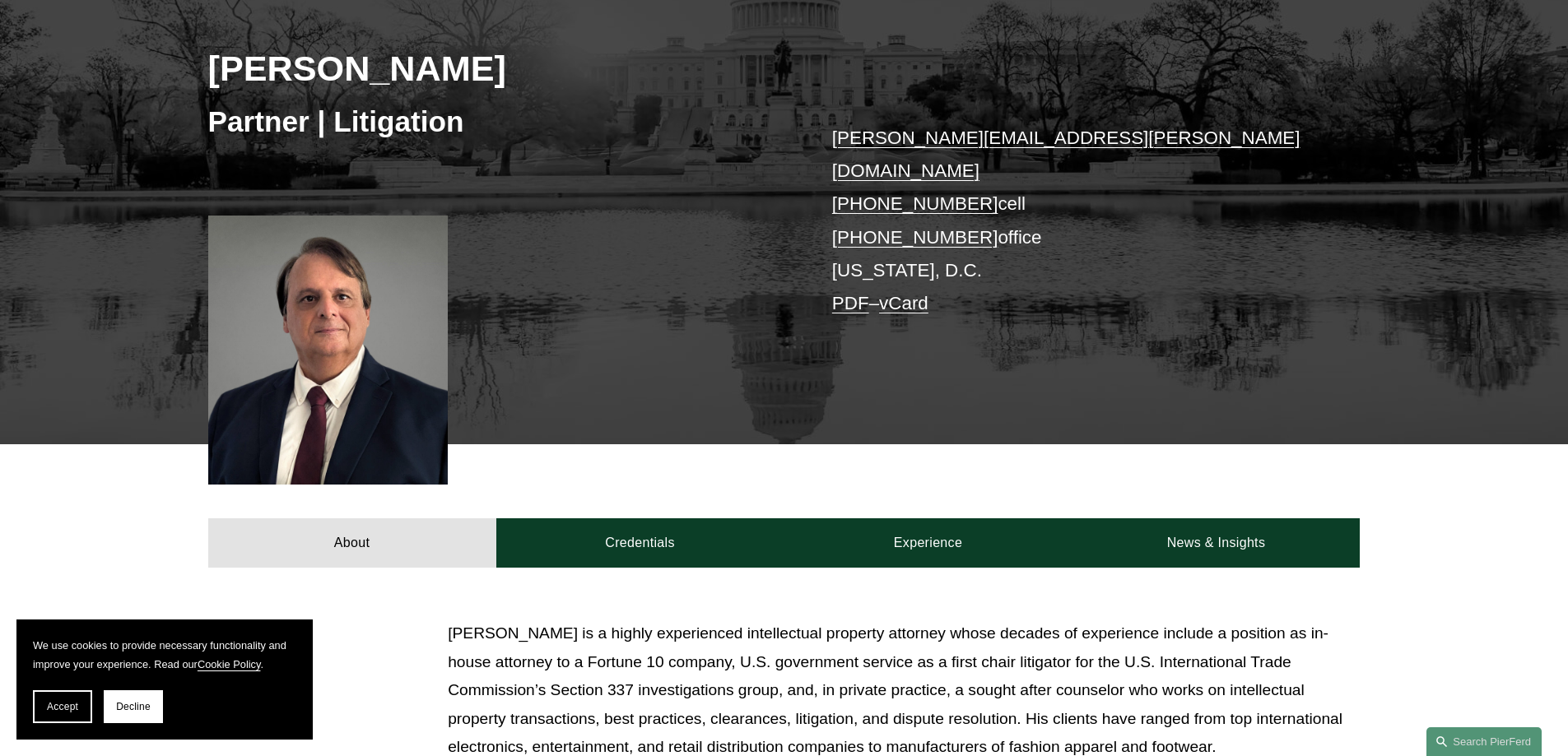
scroll to position [329, 0]
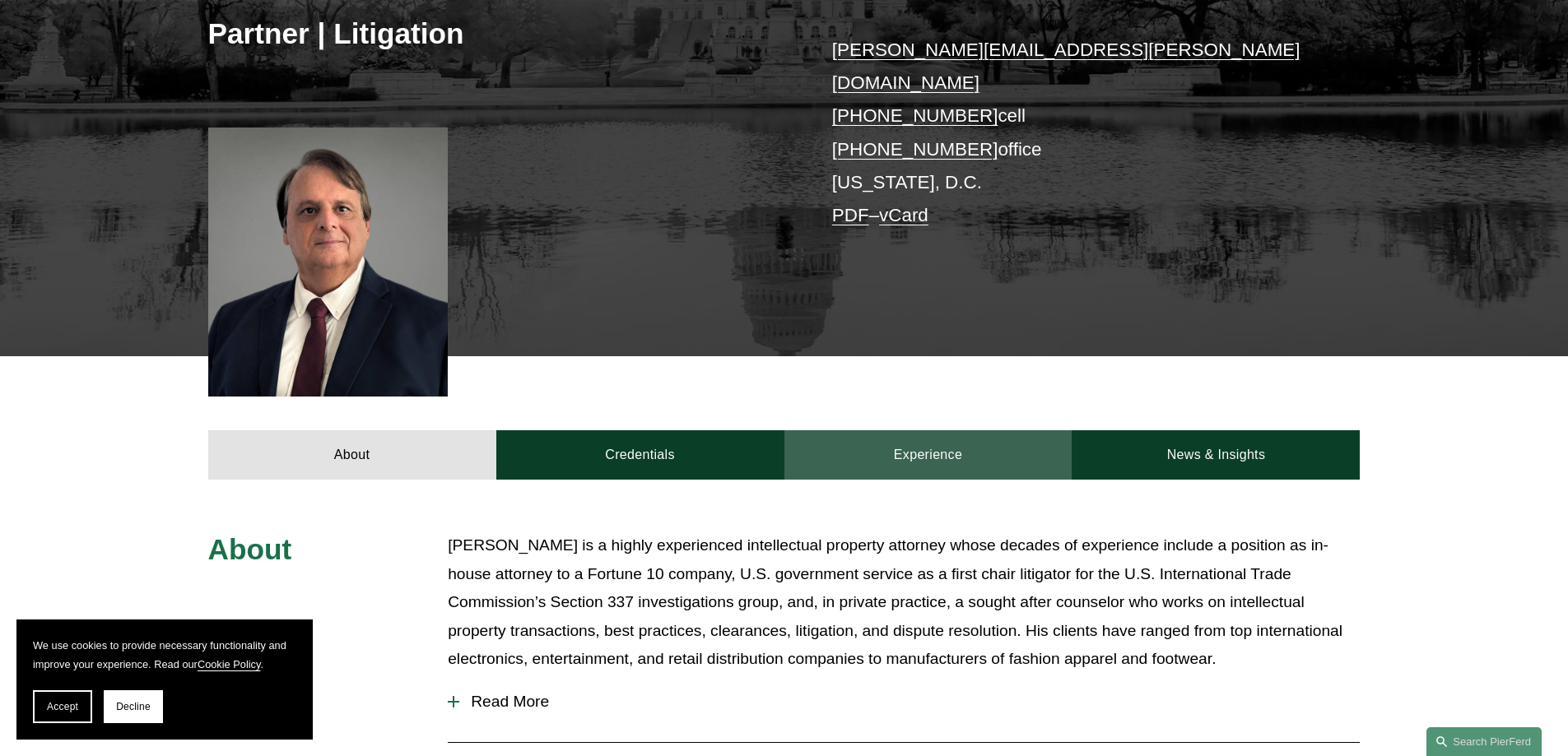
click at [937, 439] on link "Experience" at bounding box center [928, 456] width 288 height 50
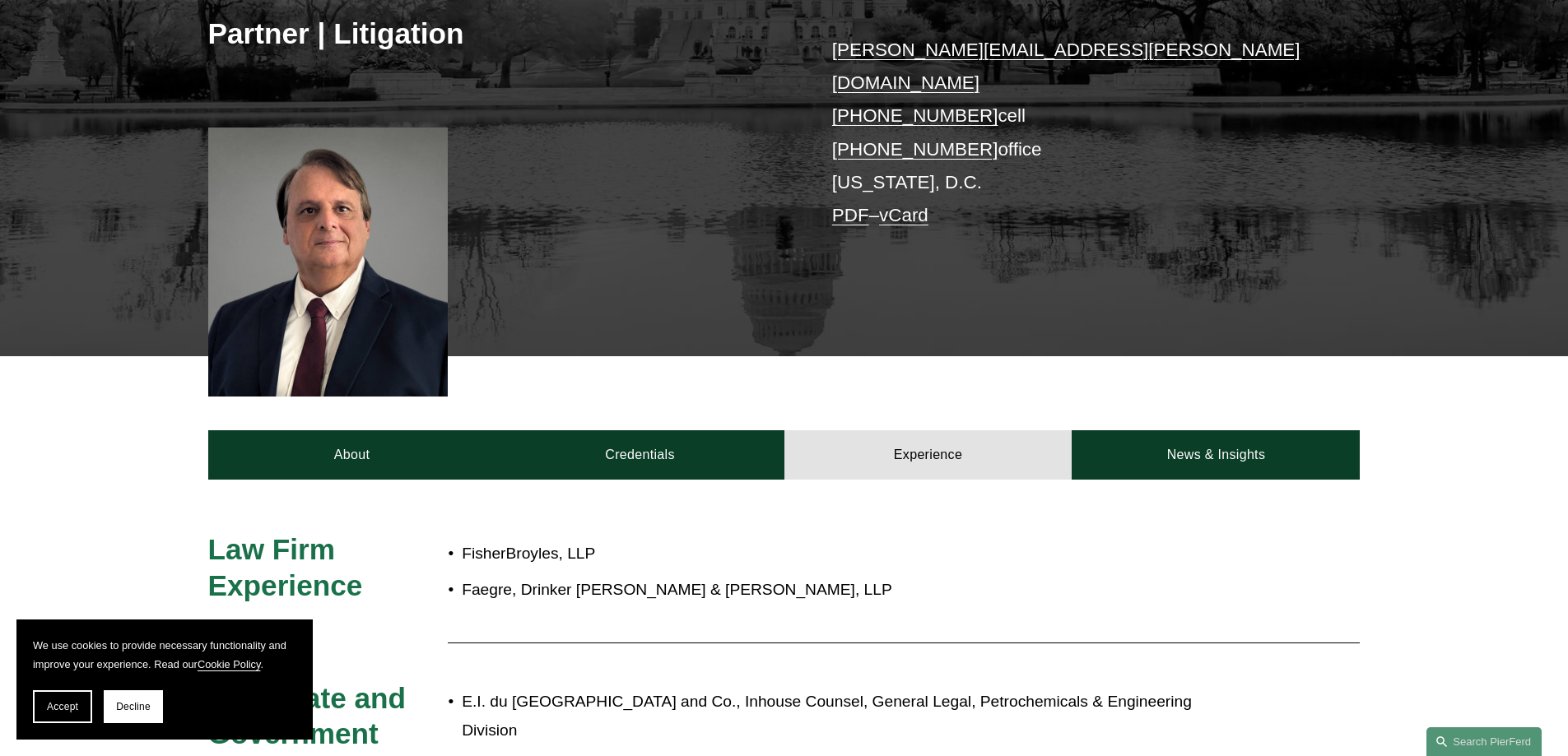
scroll to position [412, 0]
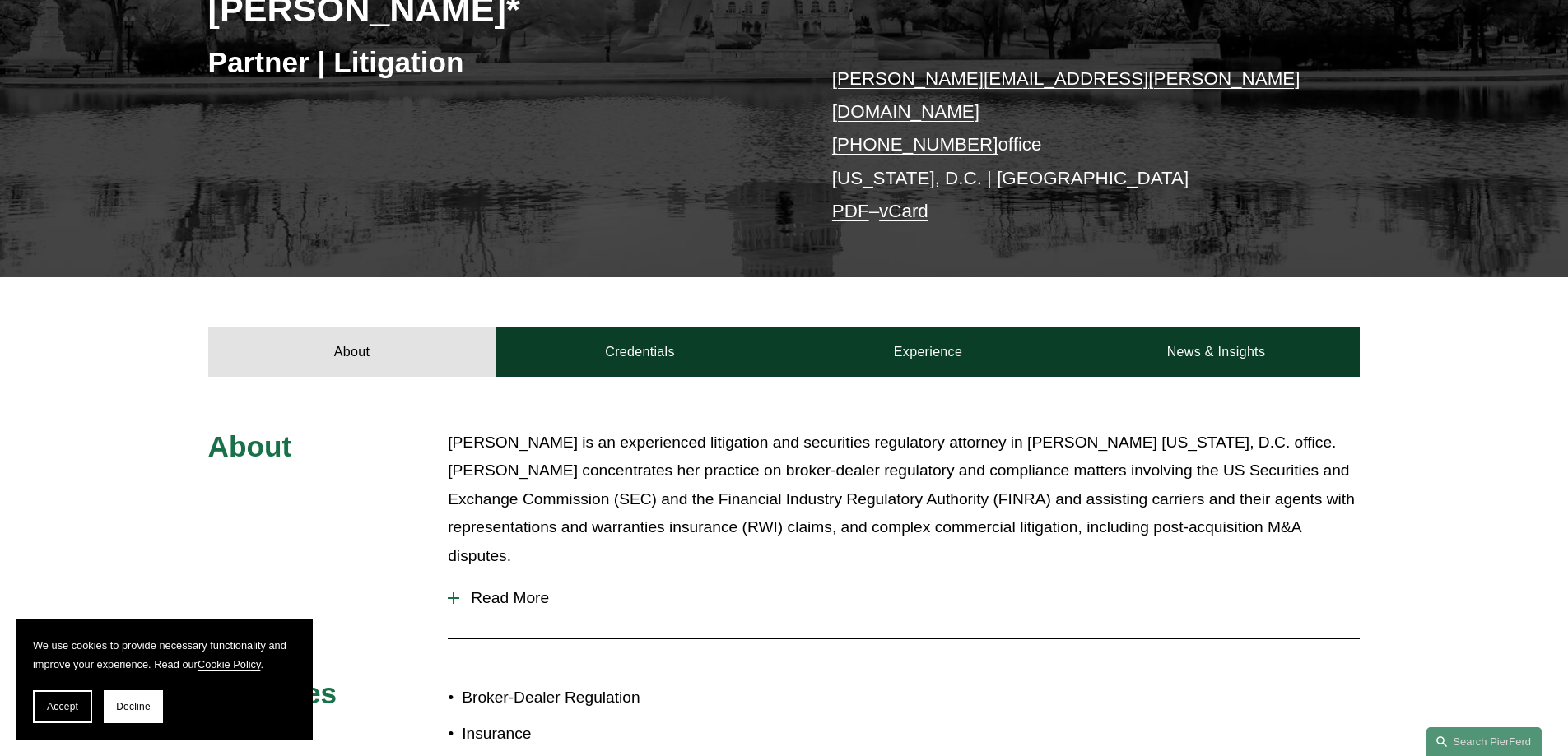
scroll to position [329, 0]
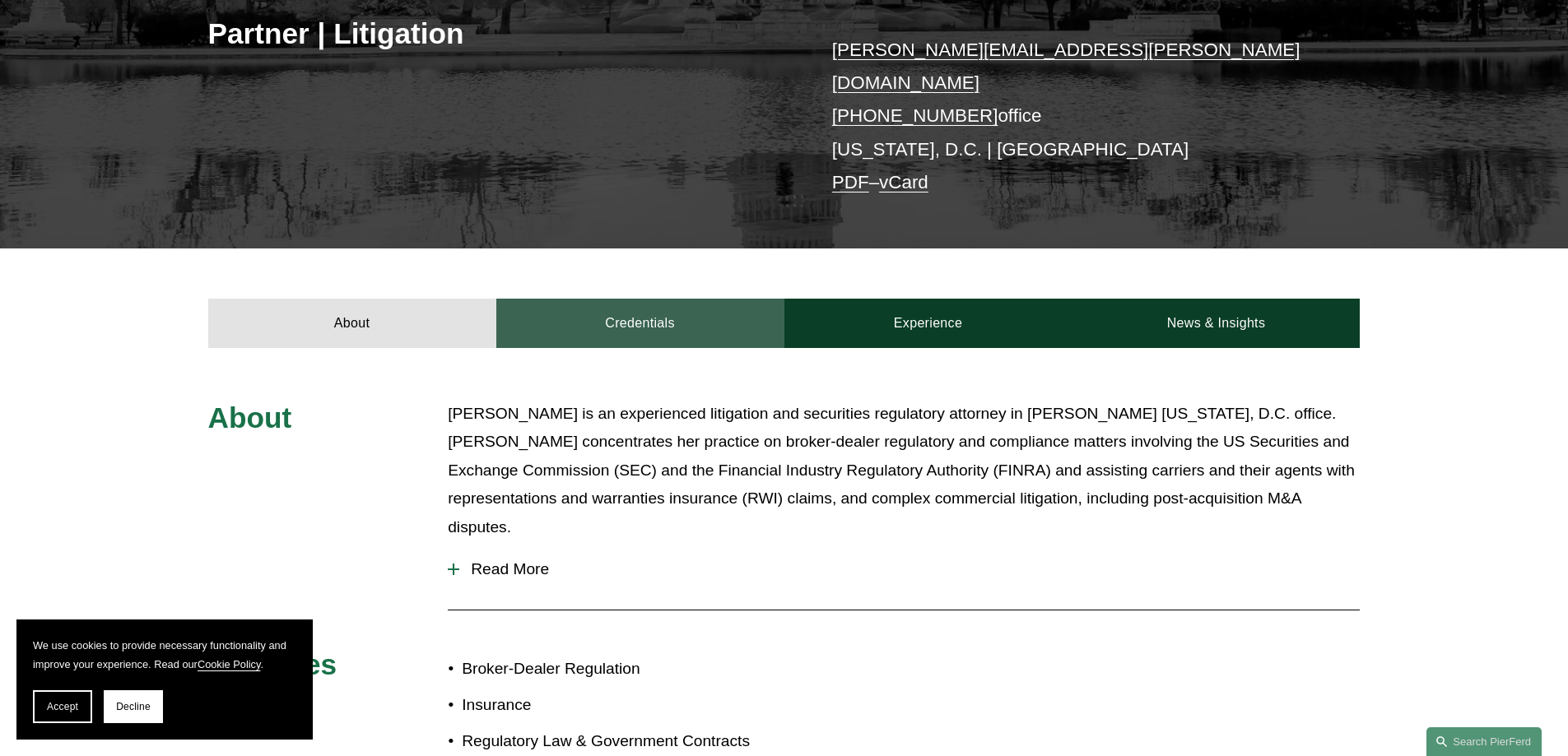
click at [652, 321] on link "Credentials" at bounding box center [640, 324] width 288 height 50
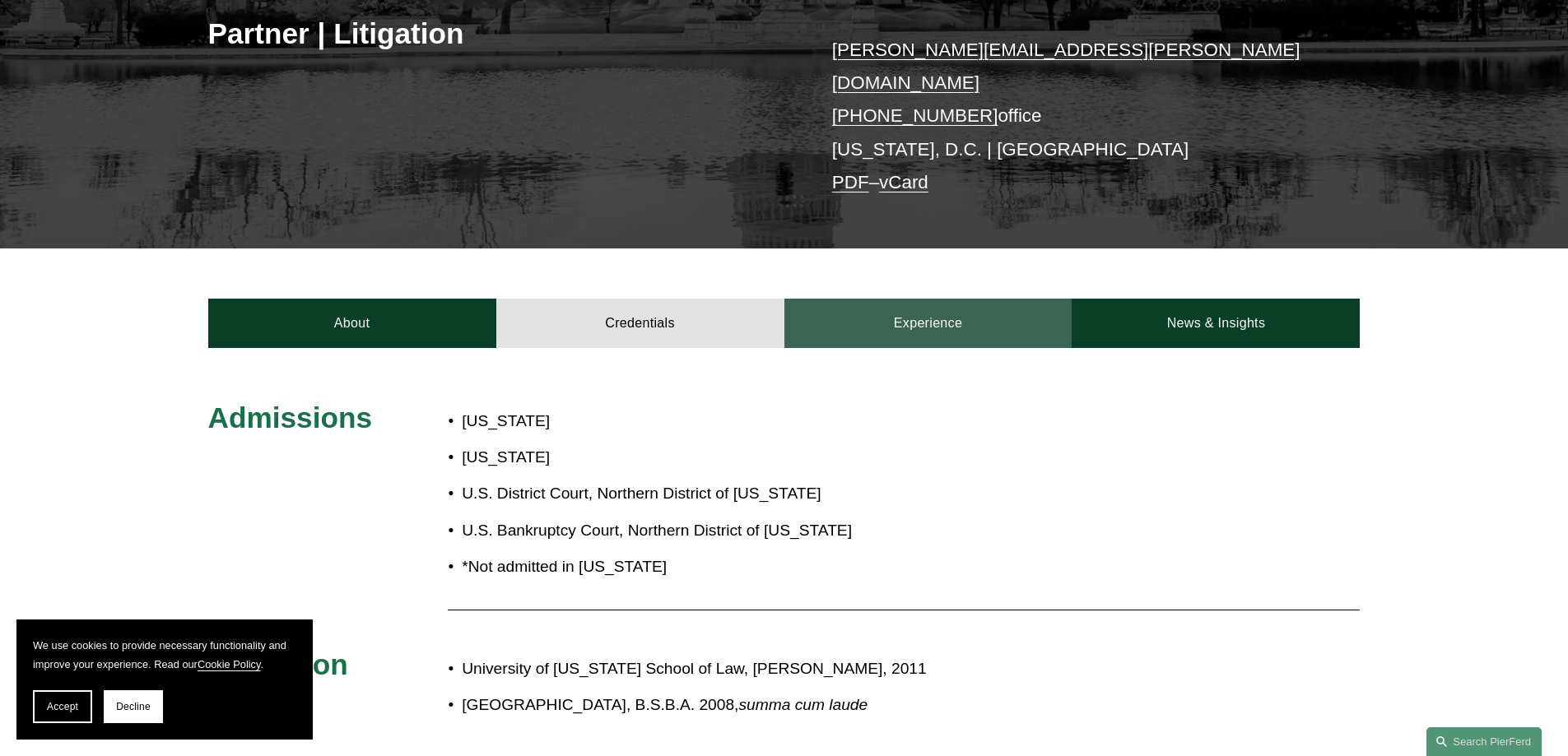
click at [898, 314] on link "Experience" at bounding box center [928, 324] width 288 height 50
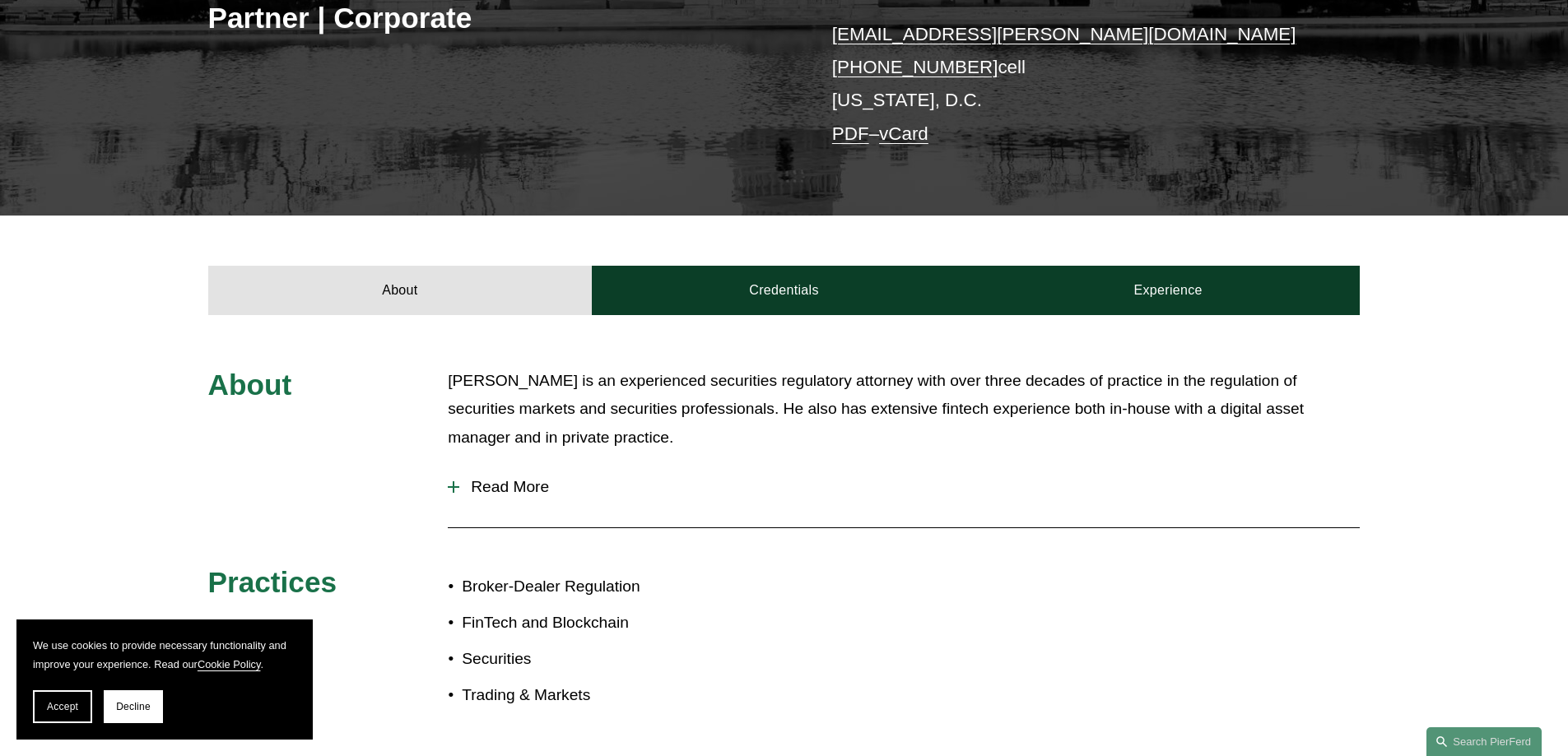
scroll to position [412, 0]
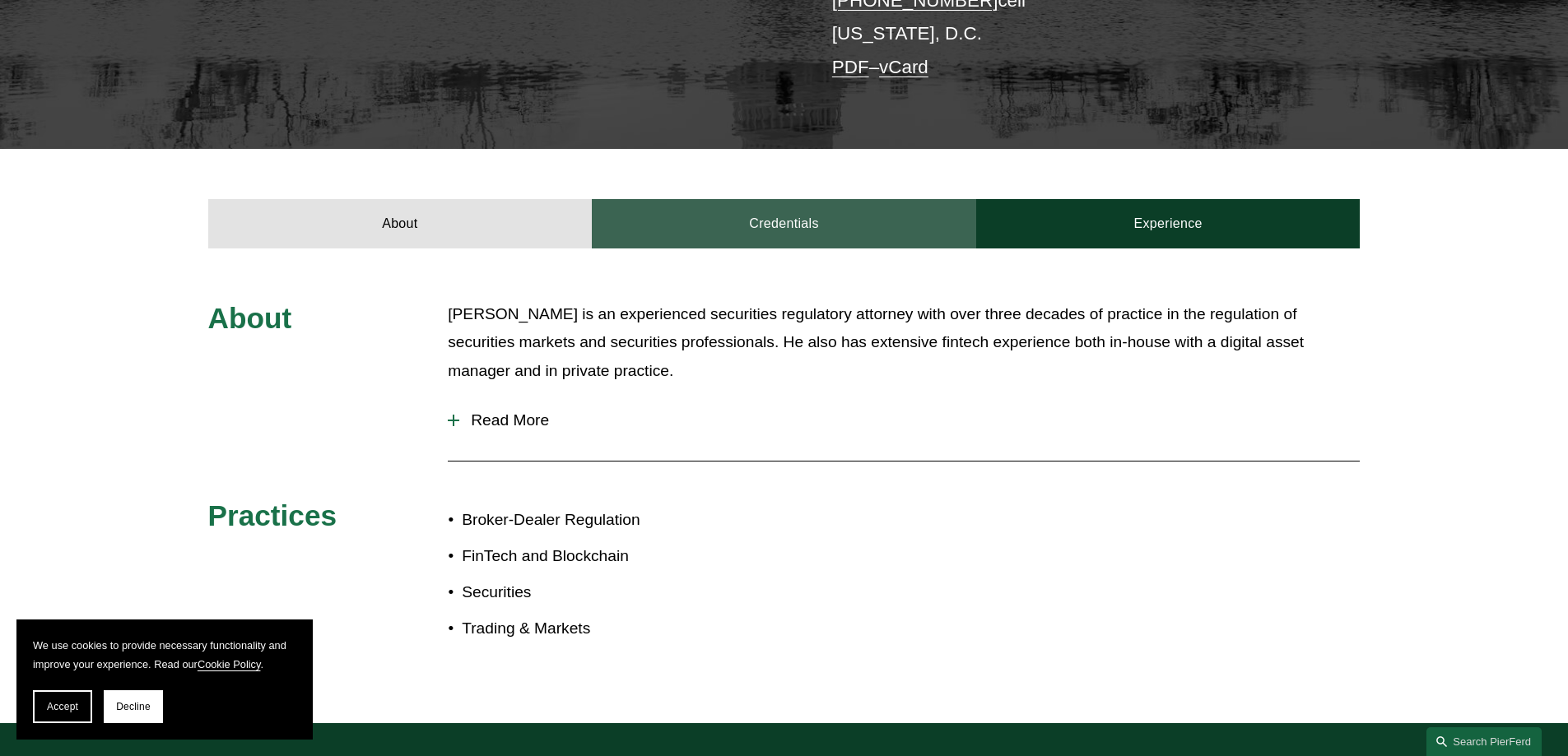
click at [756, 238] on link "Credentials" at bounding box center [783, 224] width 384 height 50
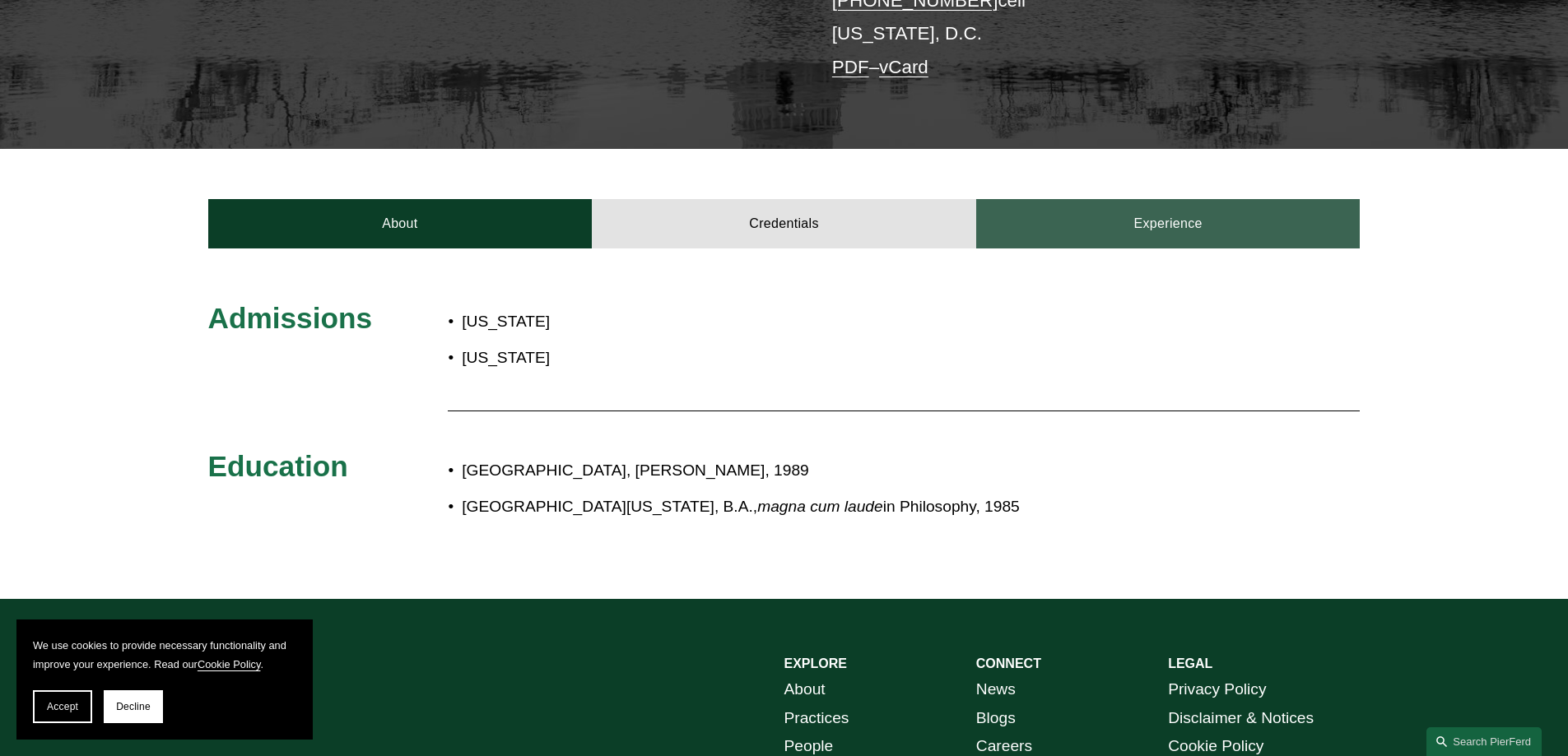
click at [1079, 243] on link "Experience" at bounding box center [1168, 224] width 384 height 50
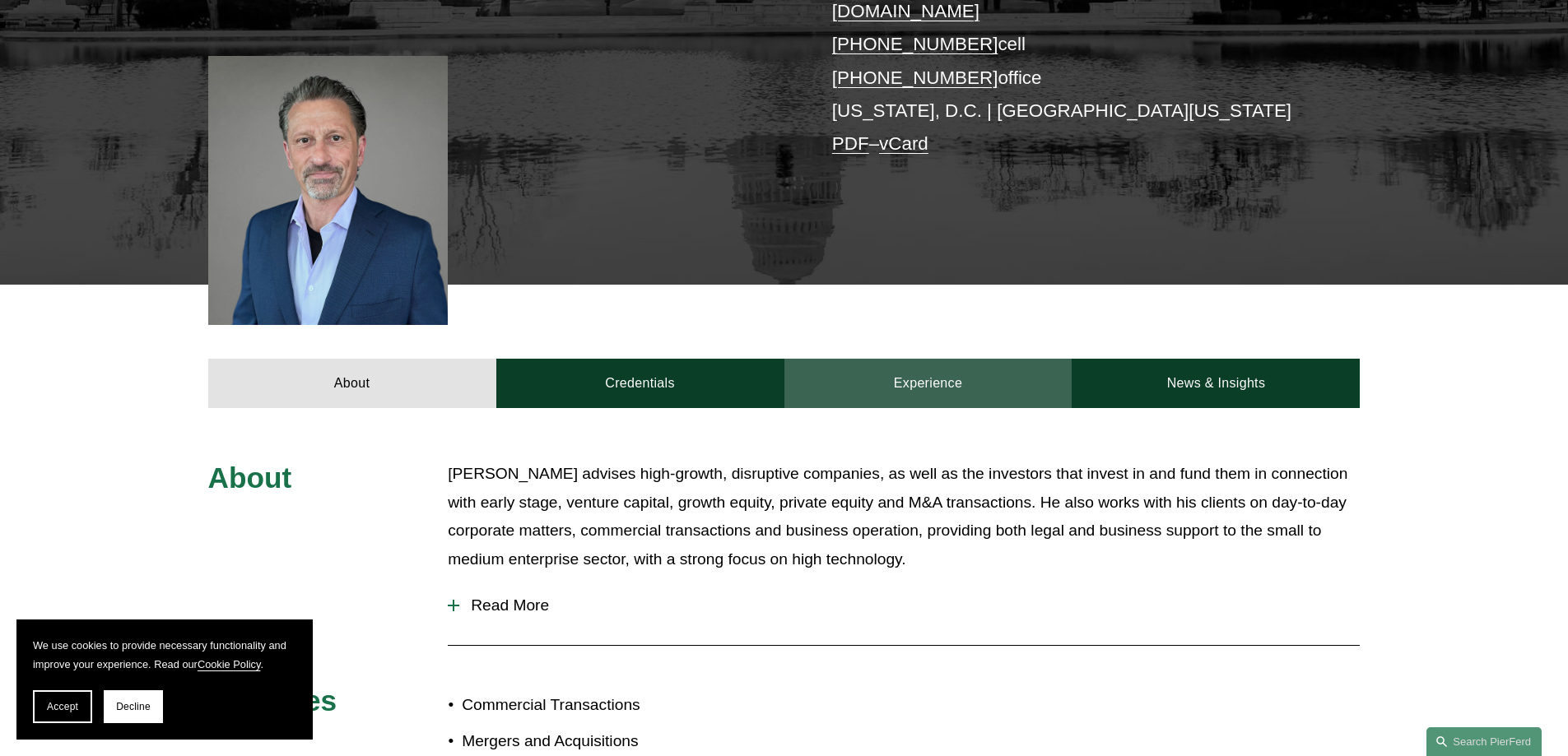
scroll to position [412, 0]
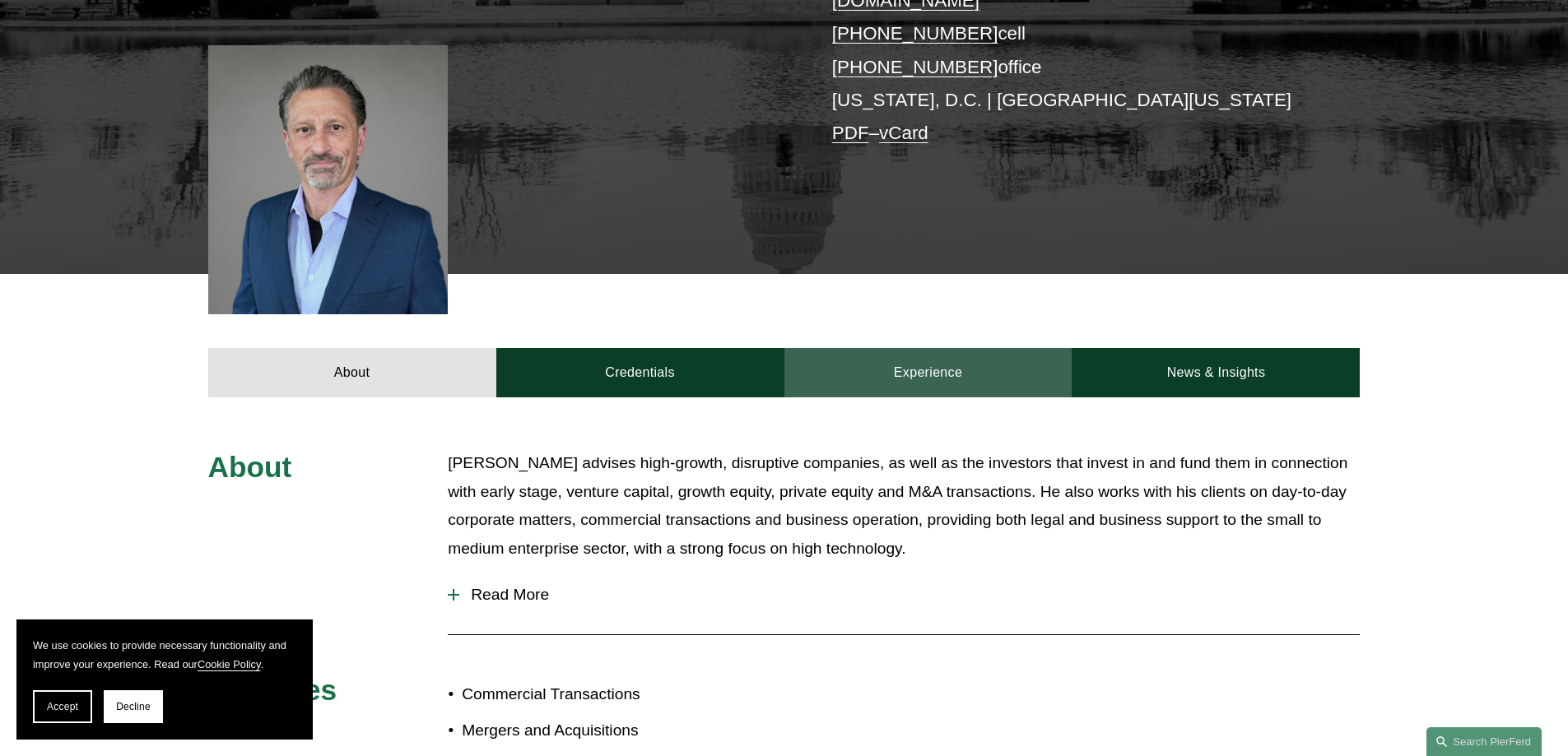
click at [927, 360] on link "Experience" at bounding box center [928, 373] width 288 height 50
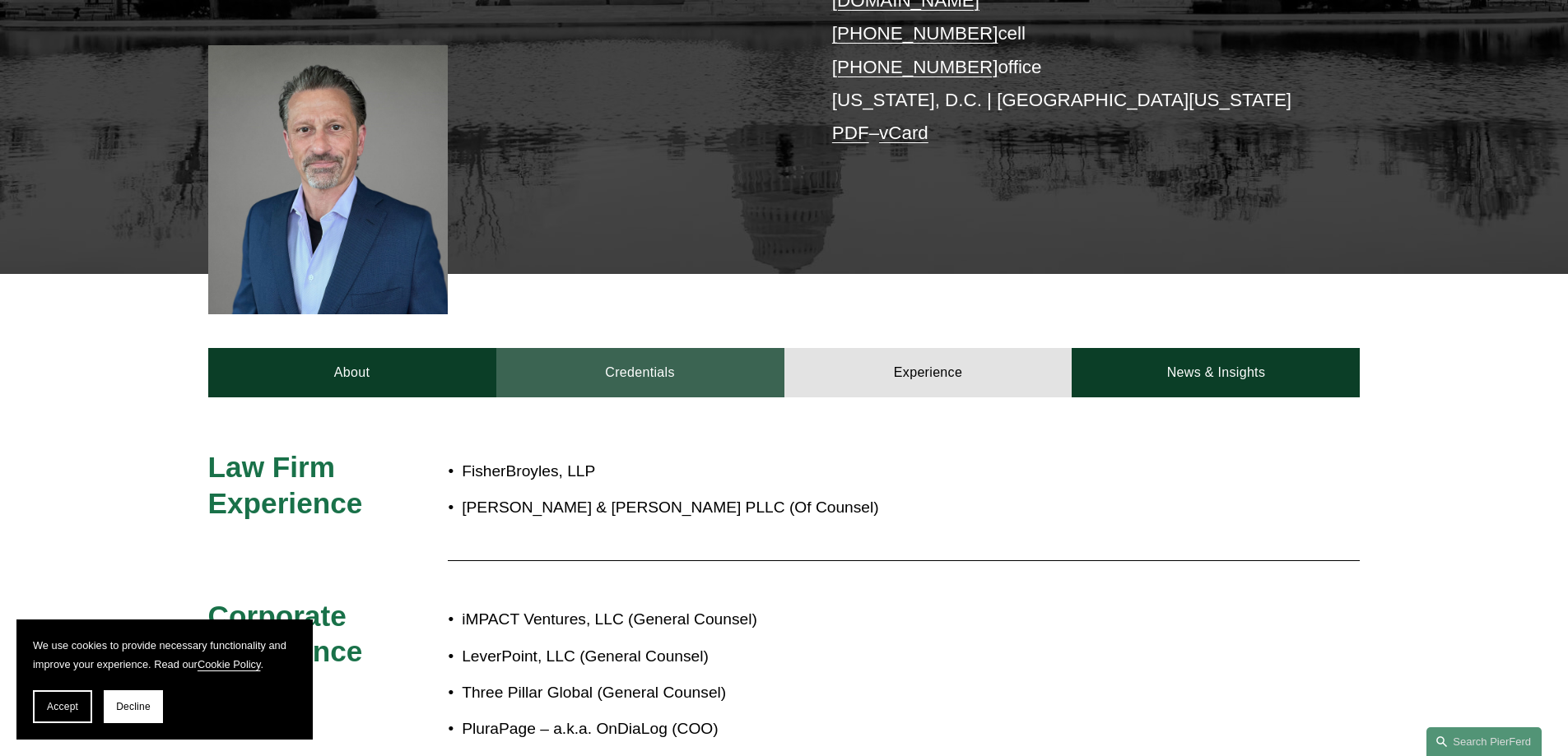
click at [587, 356] on link "Credentials" at bounding box center [640, 373] width 288 height 50
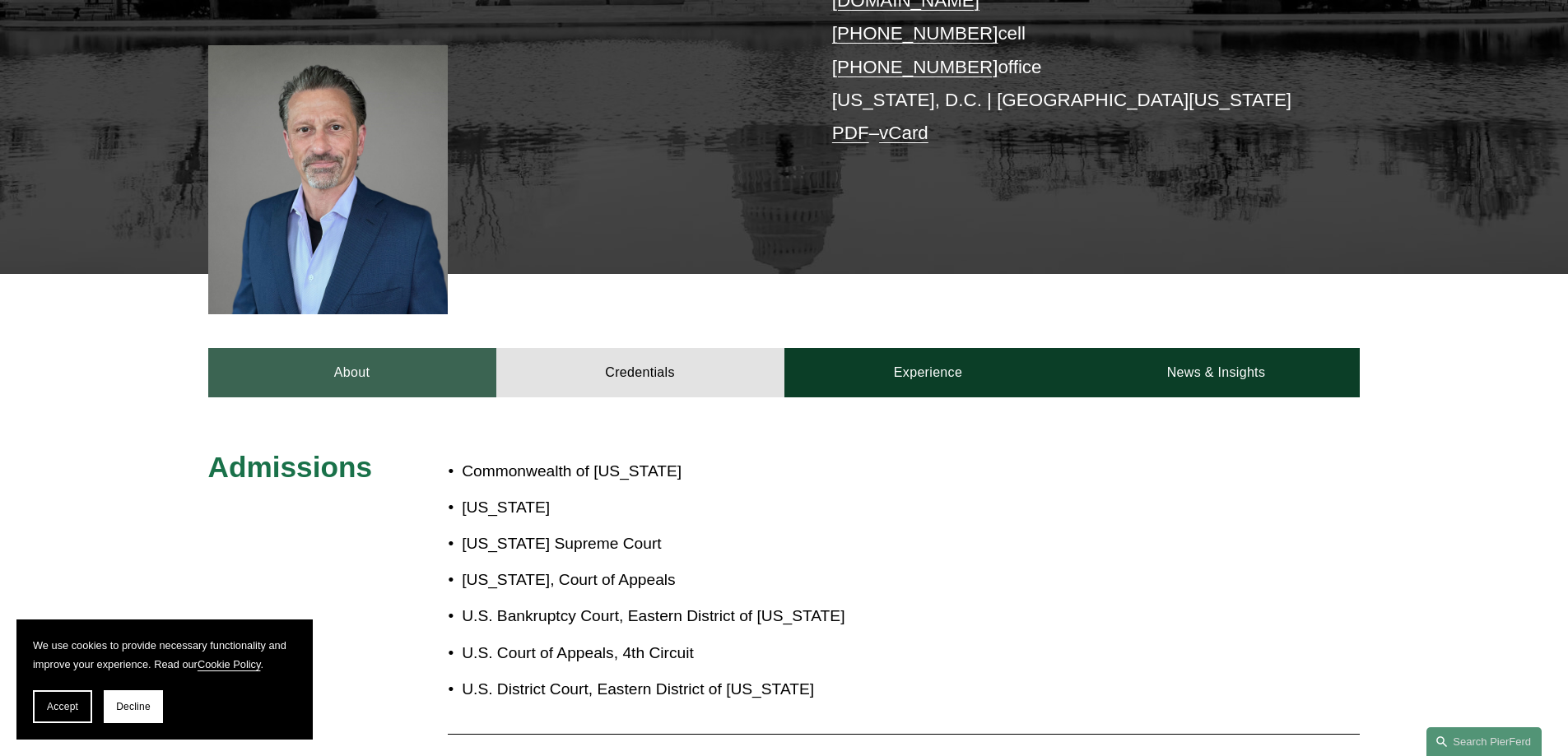
click at [398, 351] on link "About" at bounding box center [352, 373] width 288 height 50
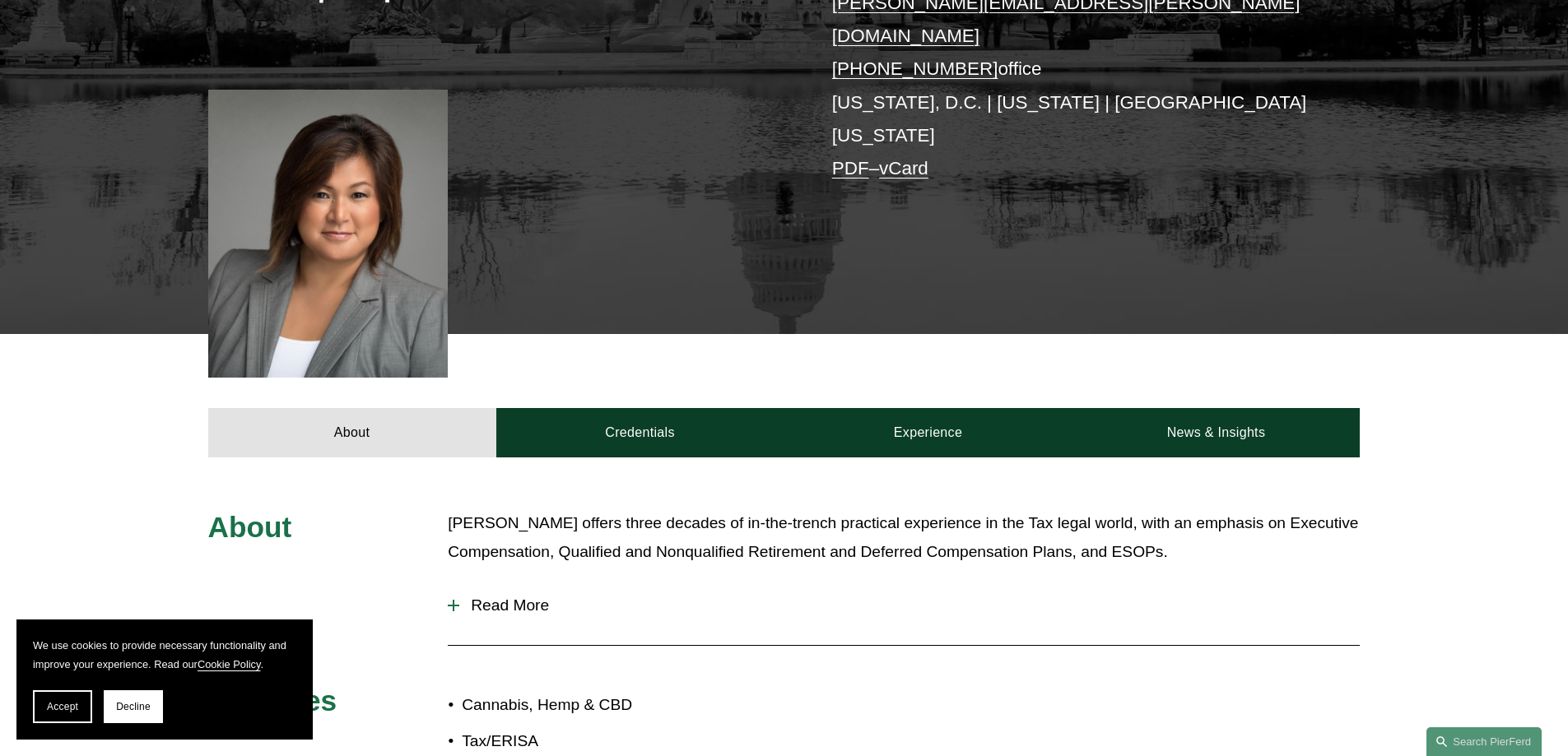
scroll to position [412, 0]
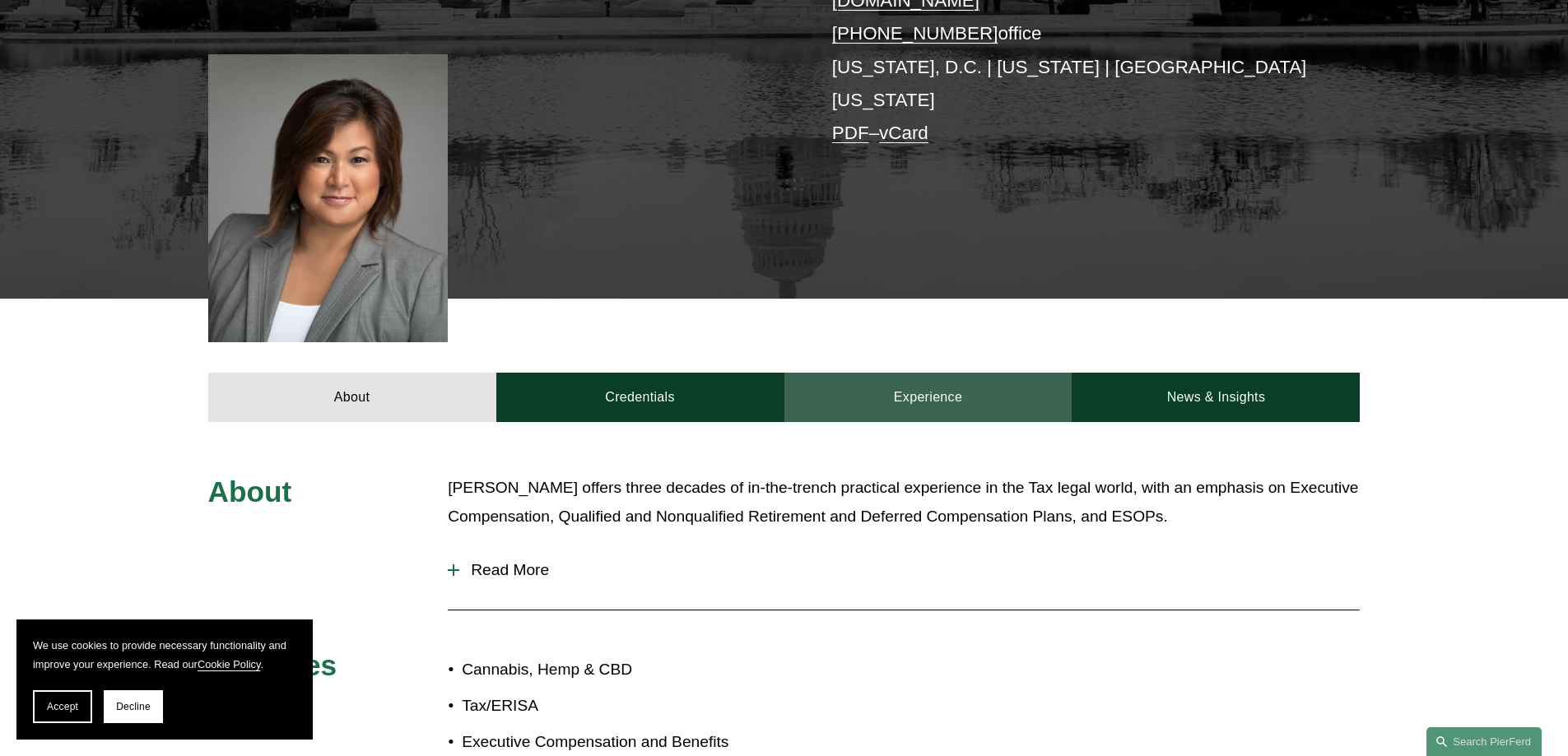
click at [896, 373] on link "Experience" at bounding box center [928, 398] width 288 height 50
